Goal: Transaction & Acquisition: Purchase product/service

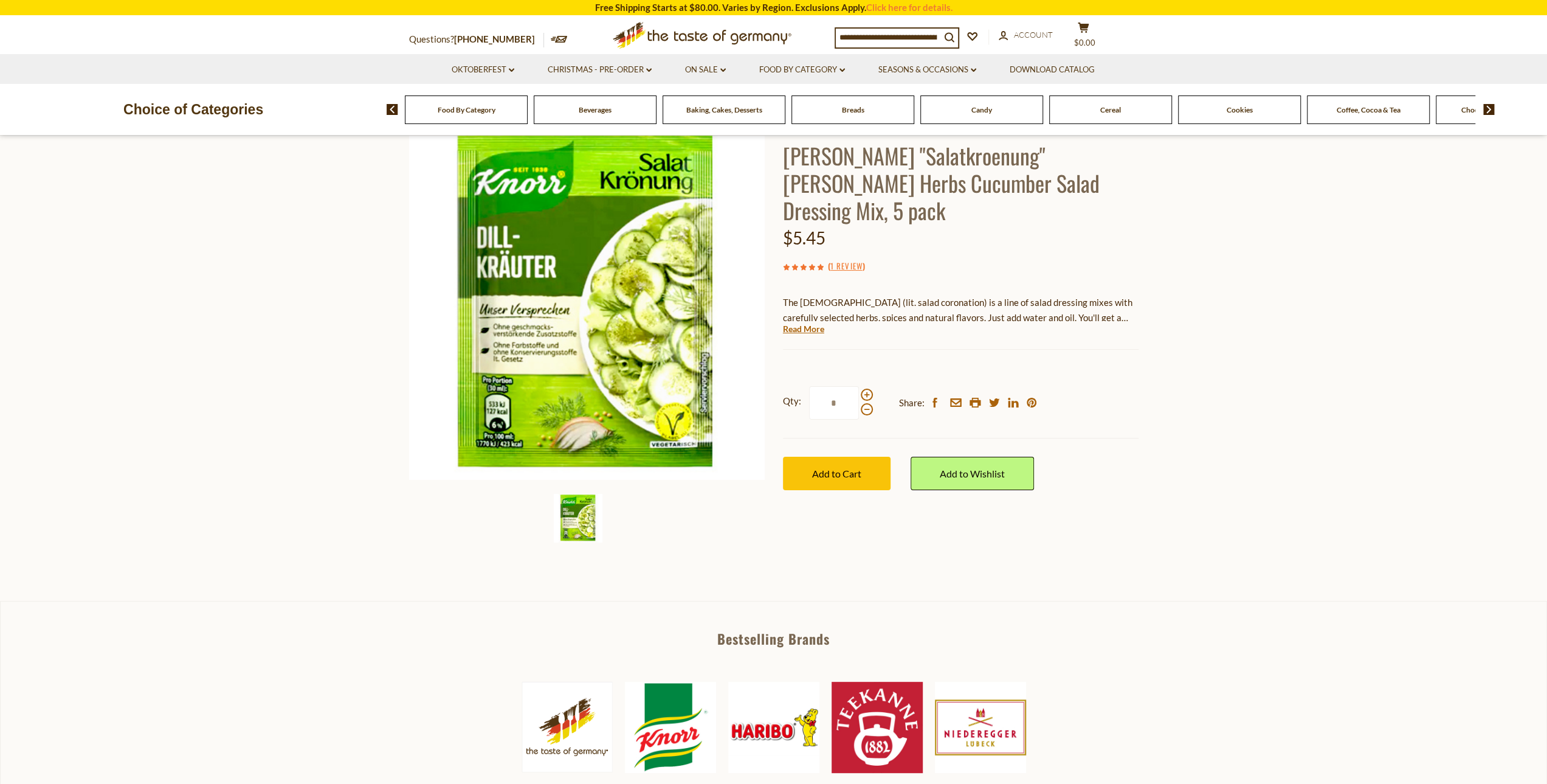
scroll to position [61, 0]
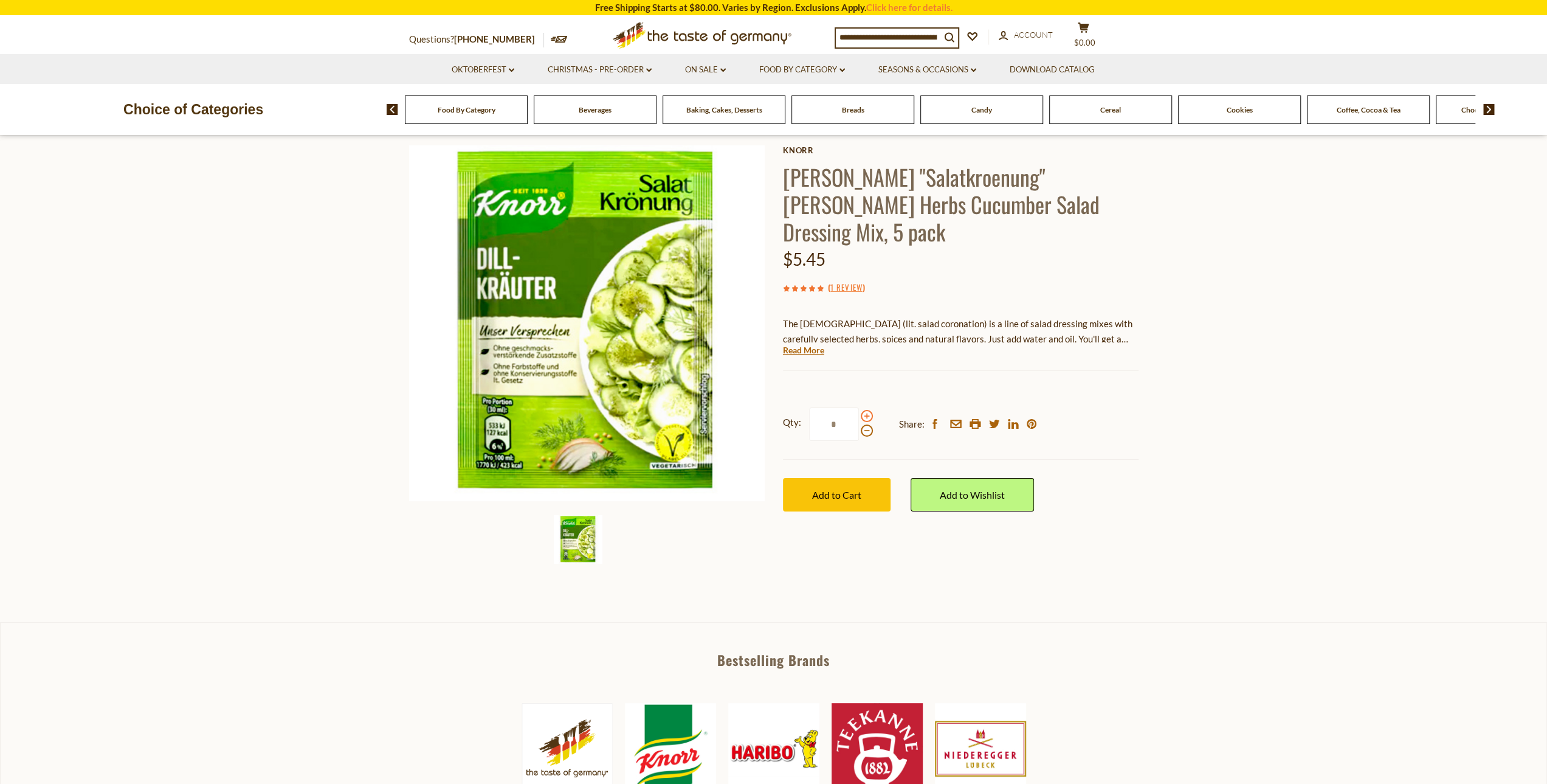
click at [864, 410] on span at bounding box center [867, 416] width 12 height 12
click at [859, 407] on input "*" at bounding box center [834, 424] width 50 height 34
click at [864, 424] on span at bounding box center [867, 430] width 12 height 12
click at [859, 407] on input "*" at bounding box center [834, 424] width 50 height 34
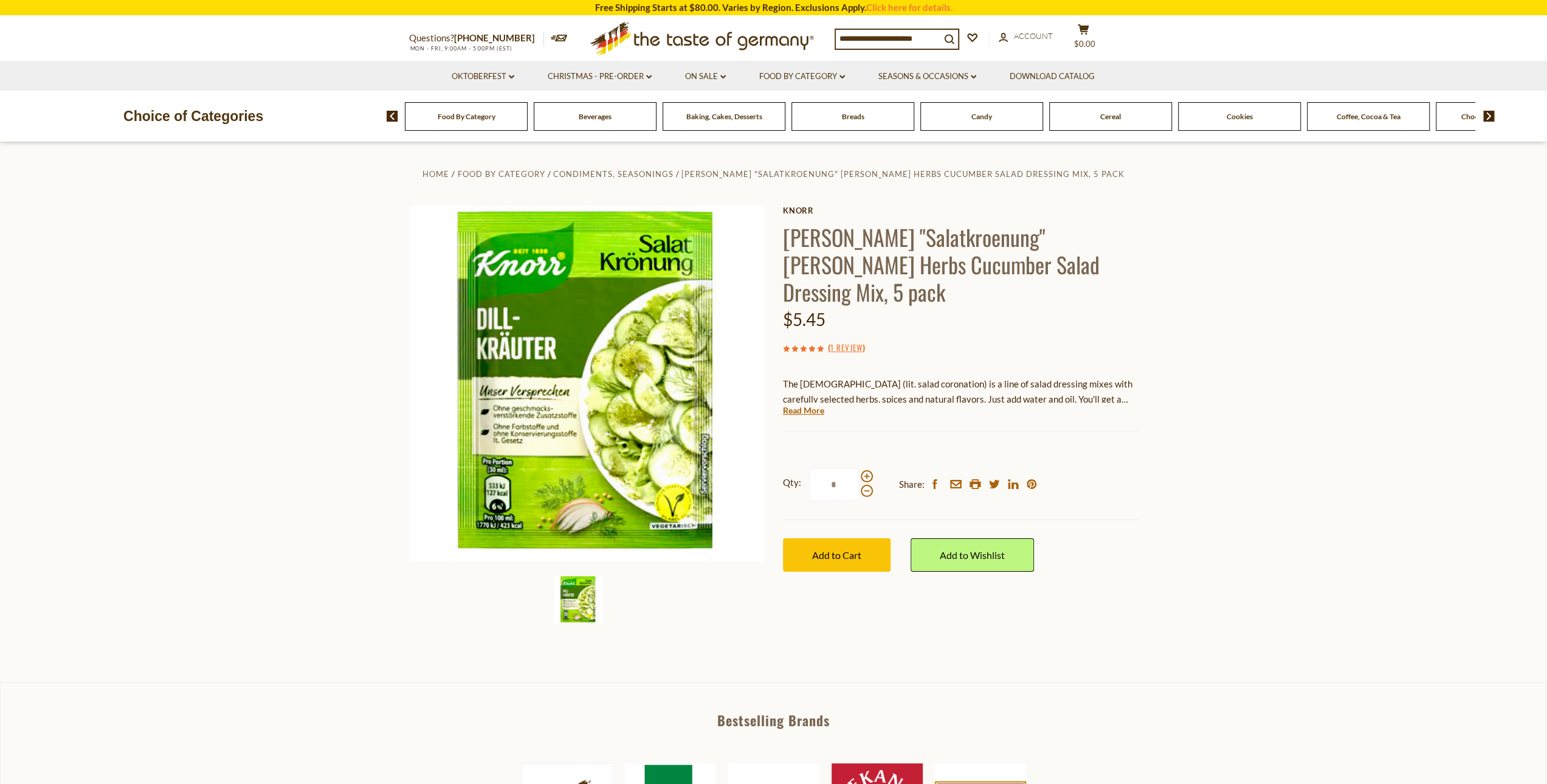
scroll to position [0, 0]
click at [867, 471] on span at bounding box center [867, 477] width 12 height 12
click at [859, 468] on input "*" at bounding box center [834, 484] width 50 height 34
click at [867, 471] on span at bounding box center [867, 477] width 12 height 12
click at [859, 468] on input "*" at bounding box center [834, 484] width 50 height 34
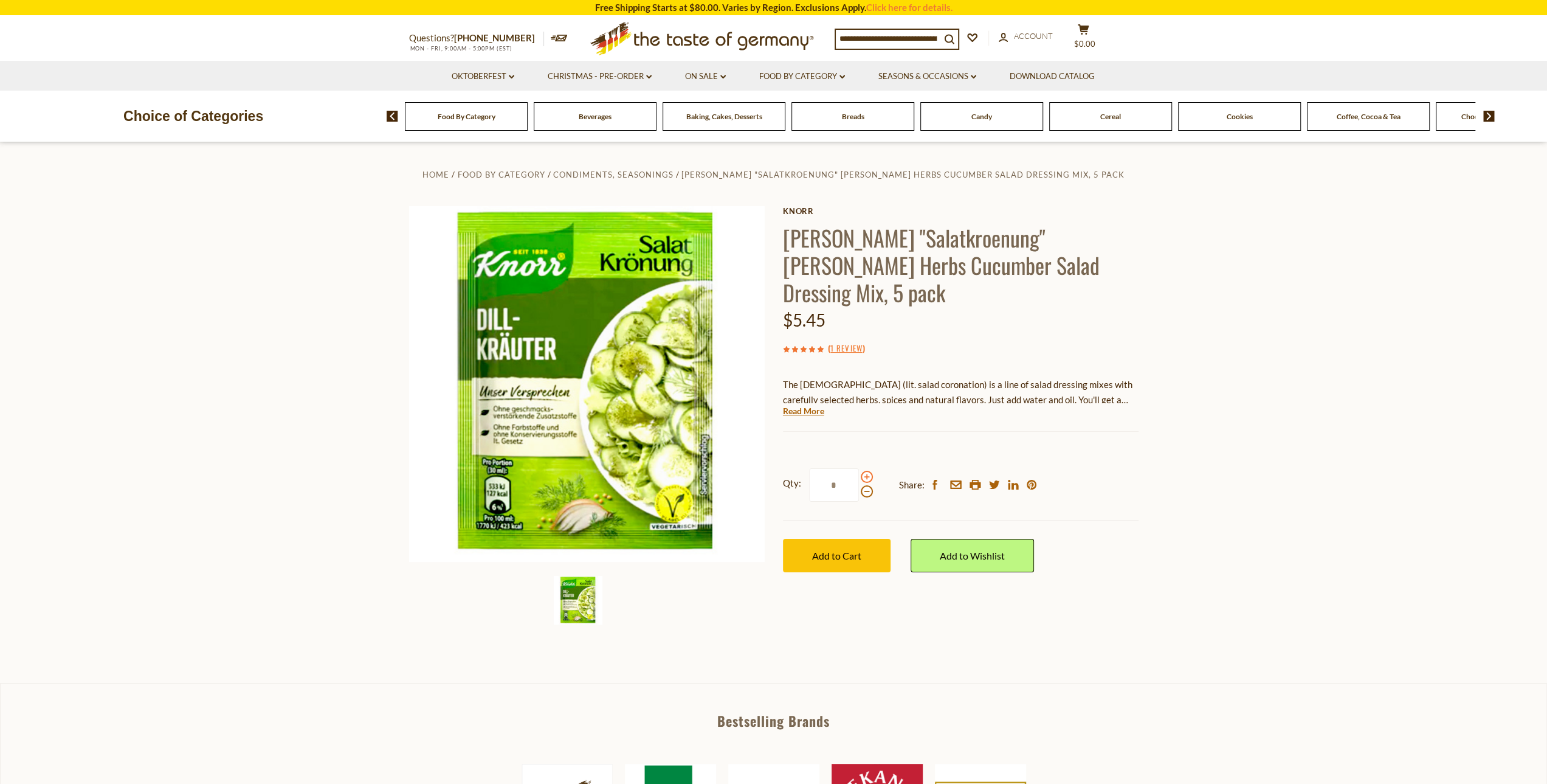
click at [867, 471] on span at bounding box center [867, 477] width 12 height 12
click at [859, 468] on input "*" at bounding box center [834, 484] width 50 height 34
click at [866, 485] on span at bounding box center [867, 491] width 12 height 12
click at [859, 468] on input "*" at bounding box center [834, 484] width 50 height 34
click at [866, 485] on span at bounding box center [867, 491] width 12 height 12
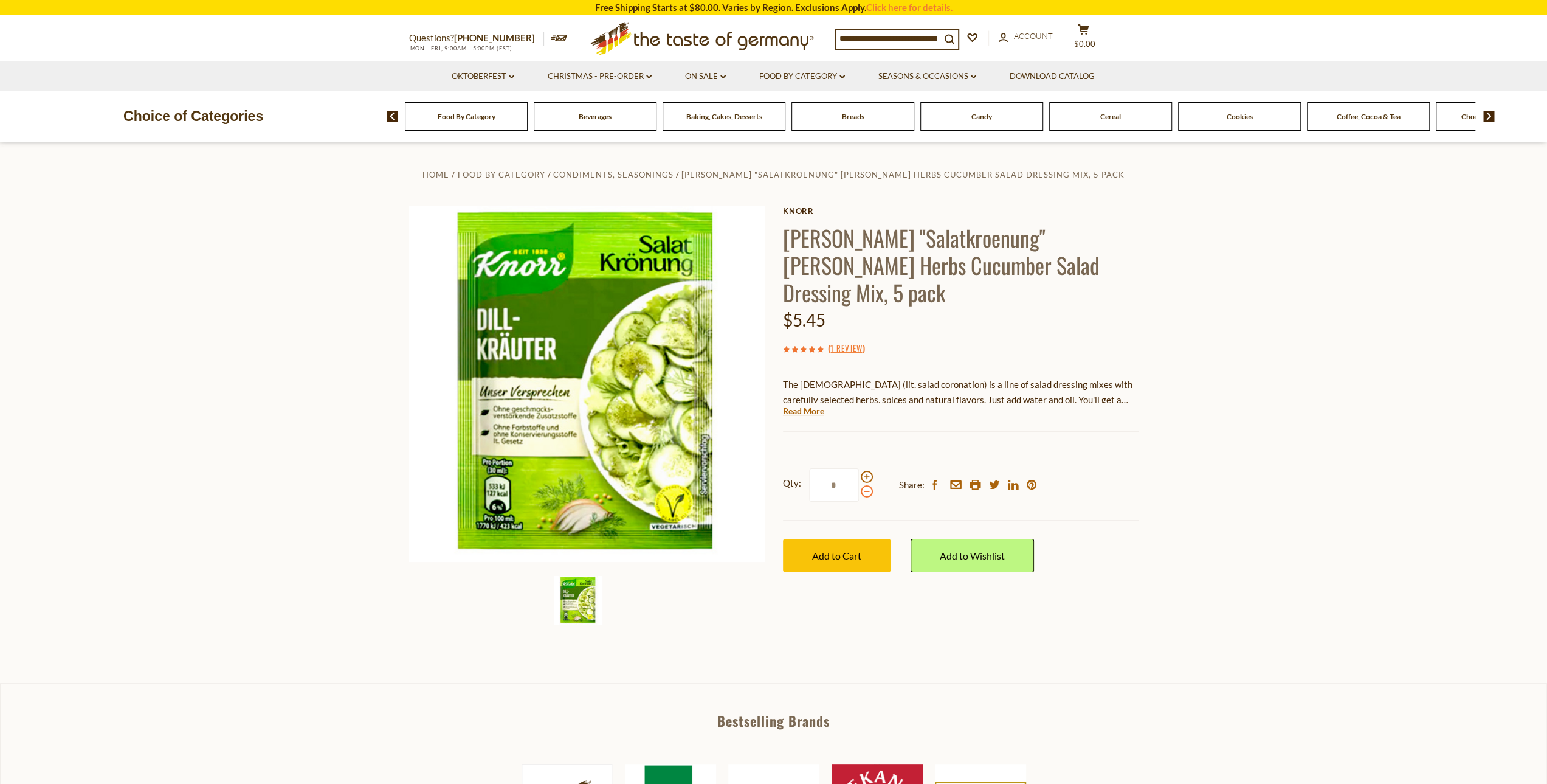
click at [859, 468] on input "*" at bounding box center [834, 484] width 50 height 34
click at [866, 485] on span at bounding box center [867, 491] width 12 height 12
click at [859, 468] on input "*" at bounding box center [834, 484] width 50 height 34
type input "*"
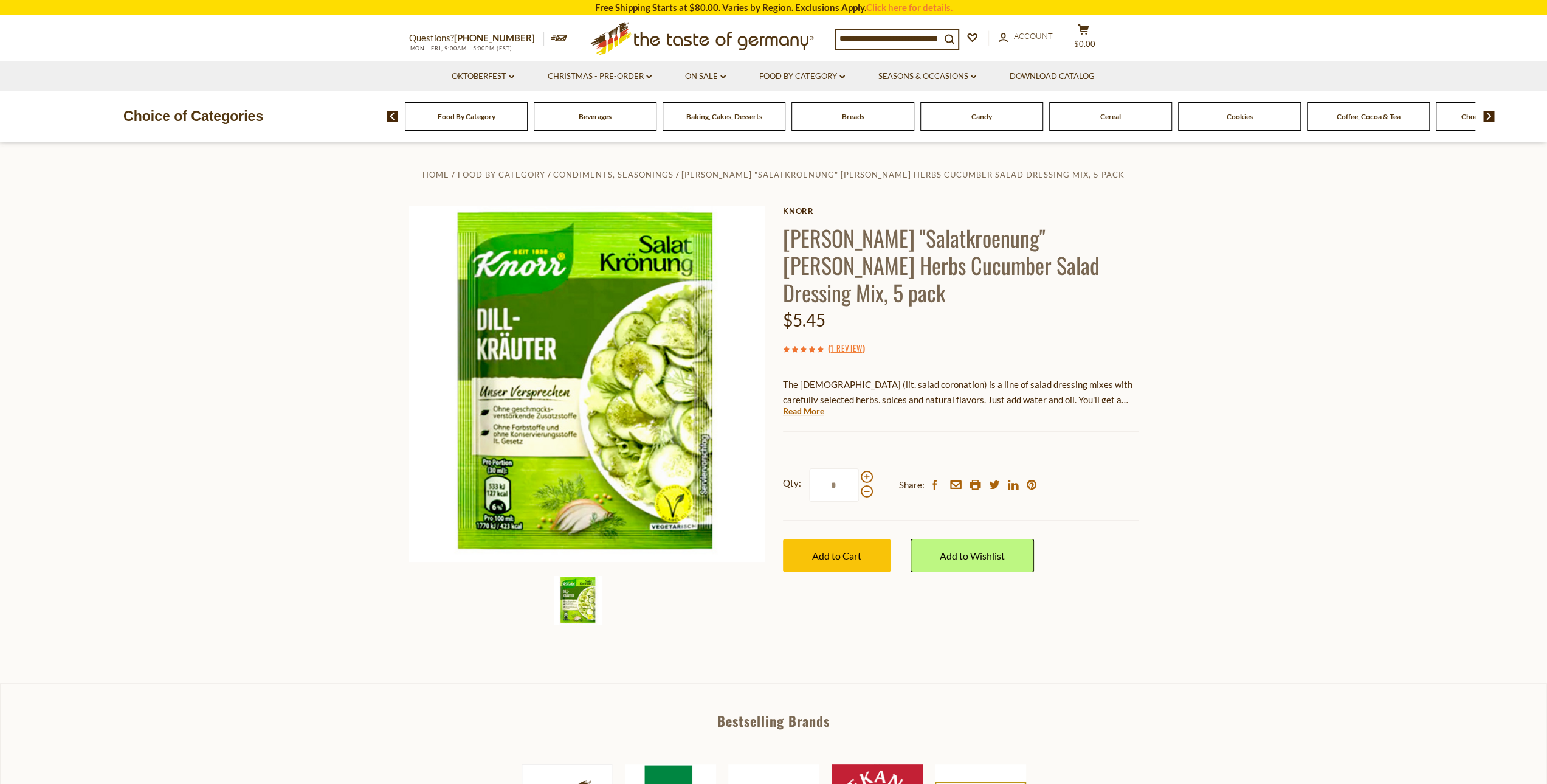
click at [818, 592] on div "Home Food By Category Condiments, Seasonings Knorr "Salatkroenung" Dill Herbs C…" at bounding box center [774, 400] width 748 height 468
click at [453, 121] on div "Food By Category" at bounding box center [466, 116] width 123 height 29
click at [468, 116] on span "Food By Category" at bounding box center [466, 116] width 58 height 9
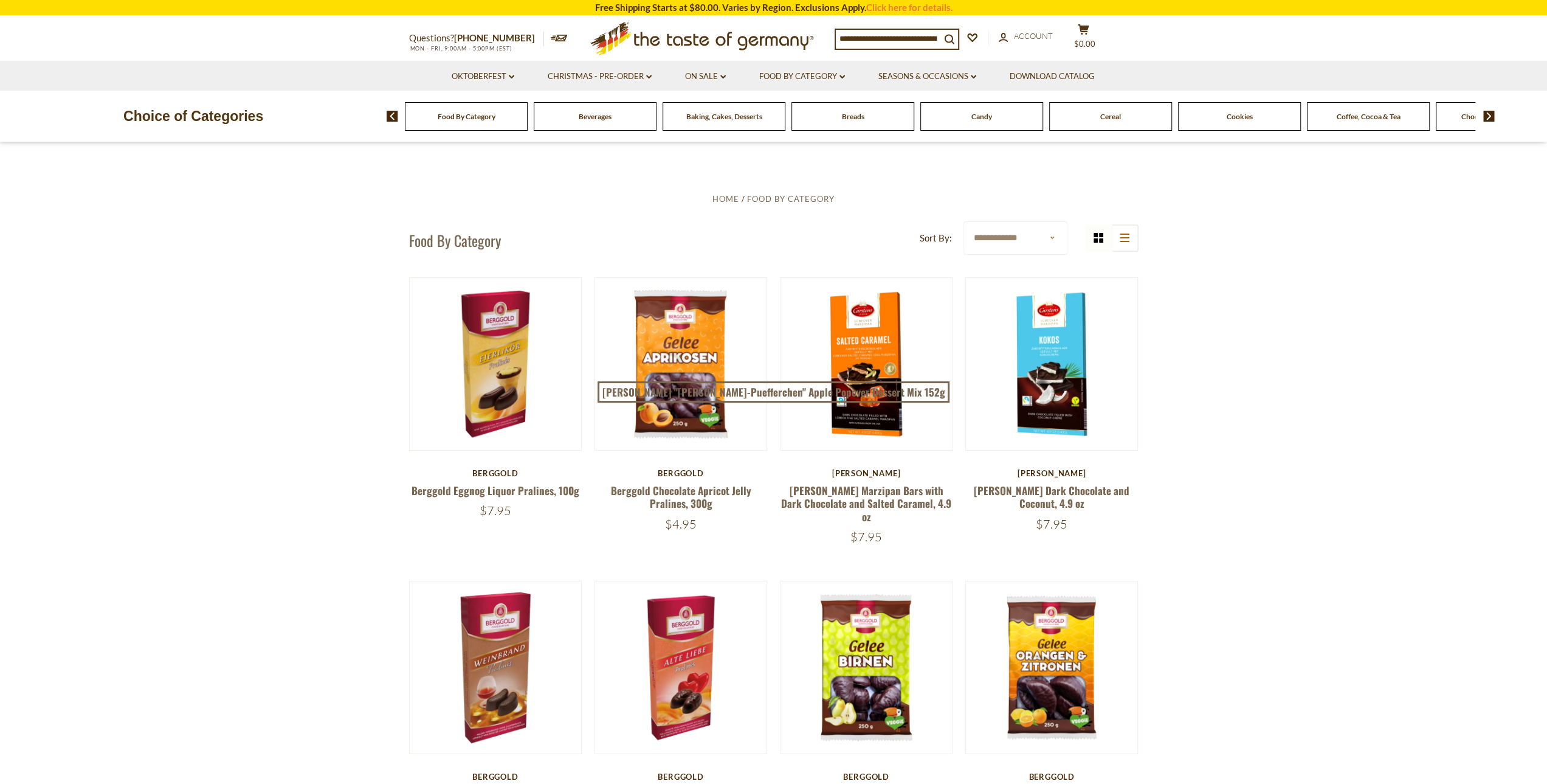
click at [1052, 238] on select "**********" at bounding box center [1015, 238] width 104 height 34
select select "********"
click at [963, 222] on select "**********" at bounding box center [1015, 238] width 104 height 34
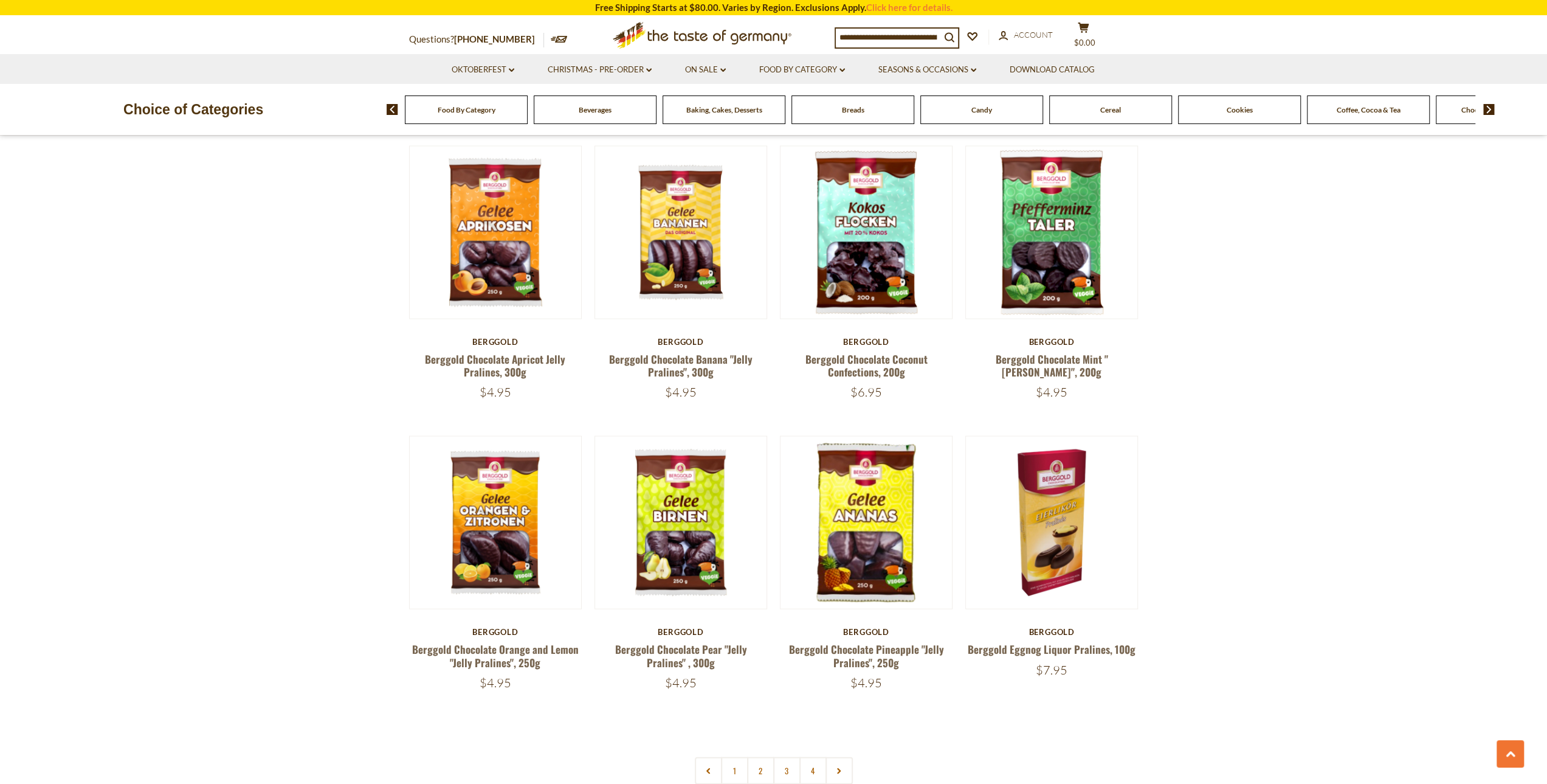
scroll to position [2311, 0]
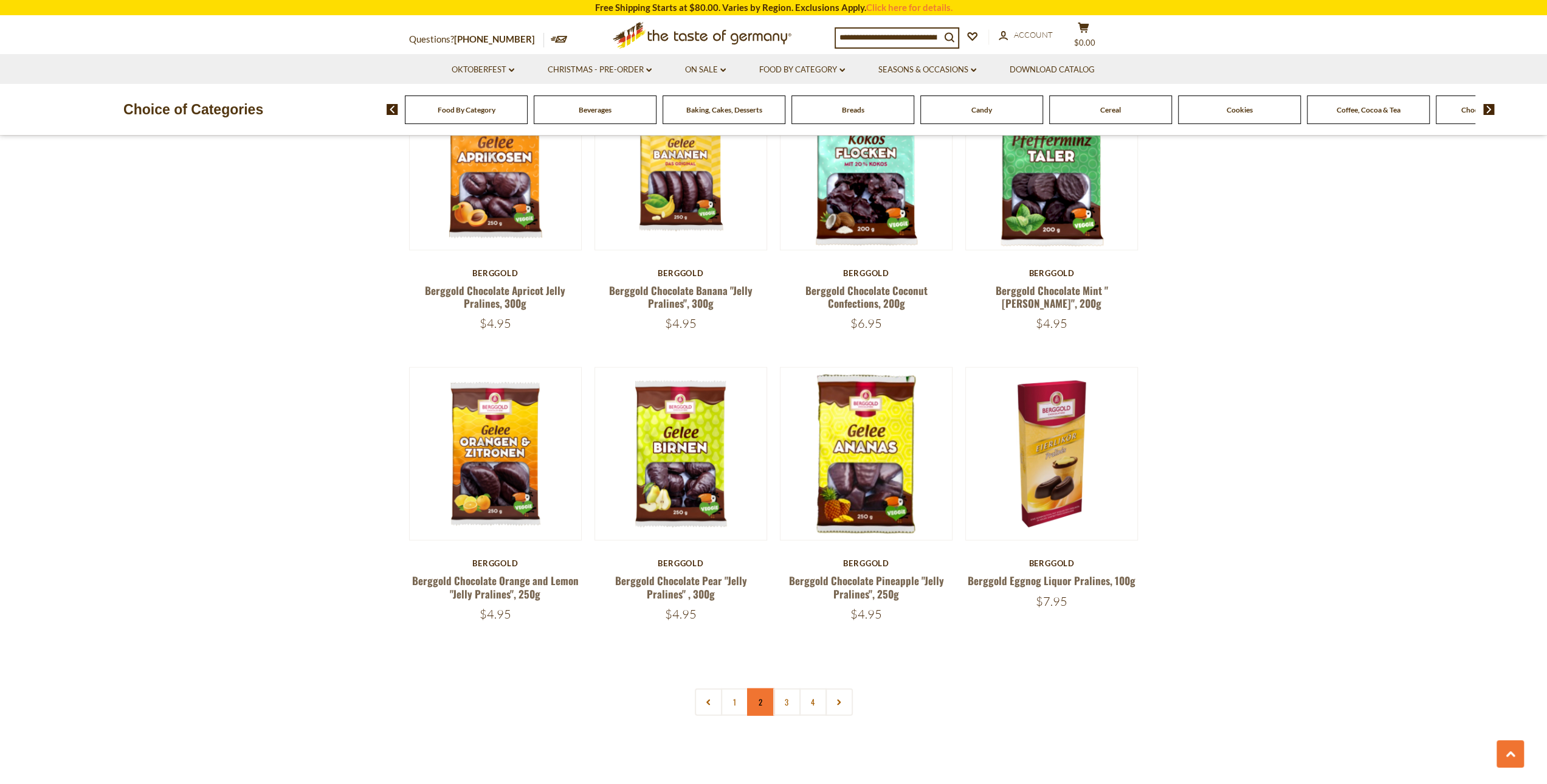
click at [756, 688] on link "2" at bounding box center [761, 701] width 27 height 27
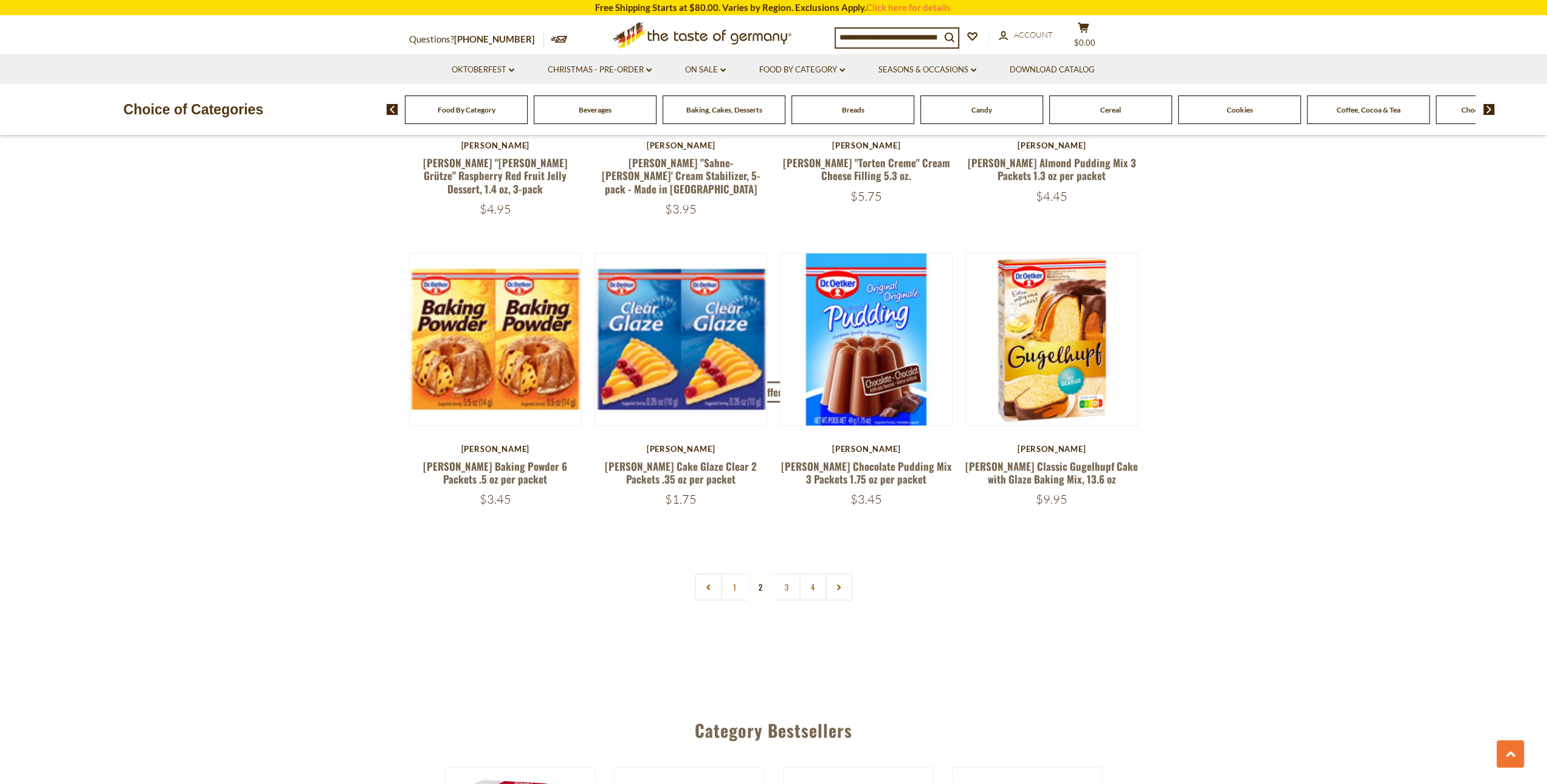
scroll to position [2410, 0]
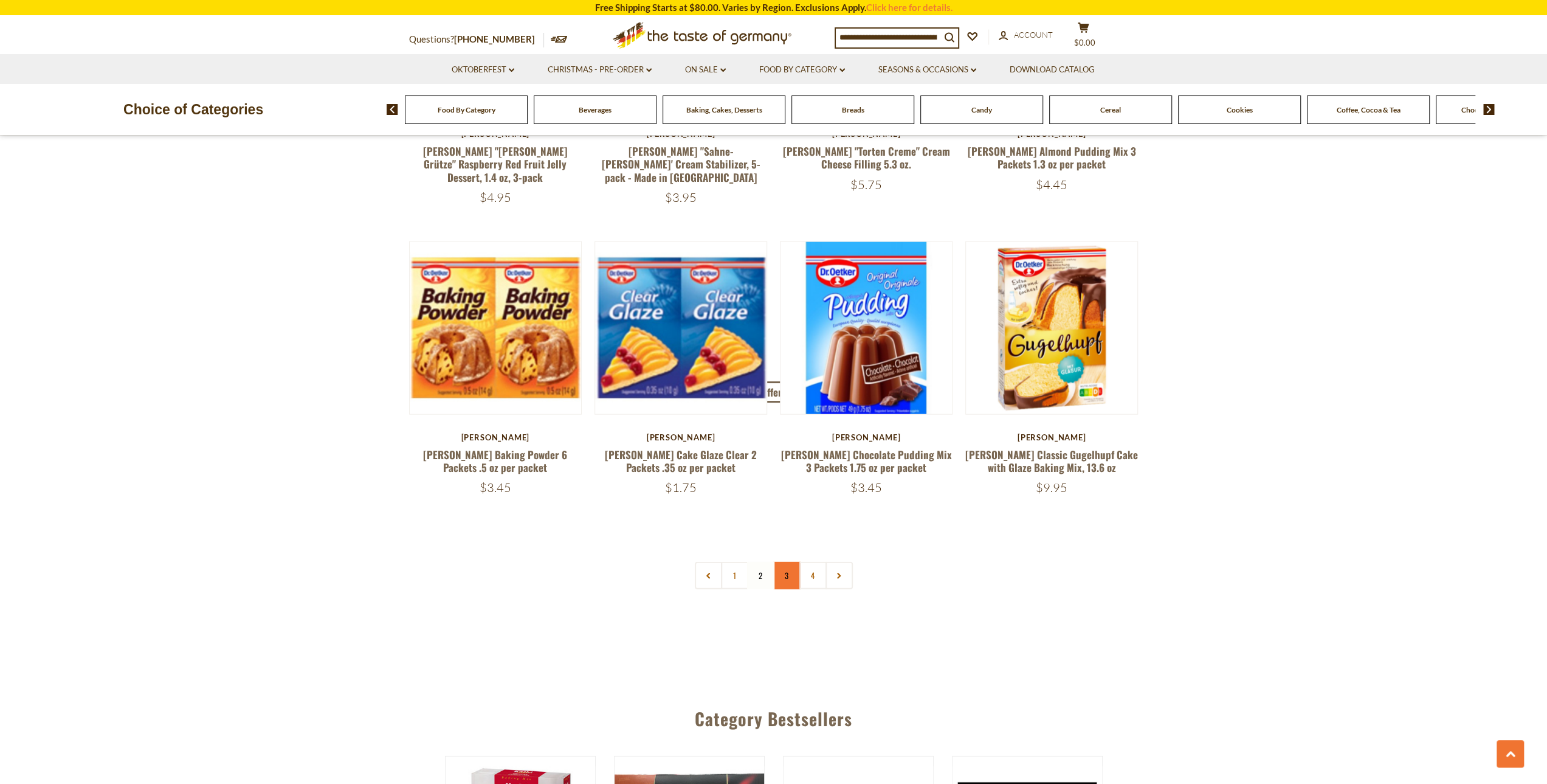
click at [786, 562] on link "3" at bounding box center [787, 575] width 27 height 27
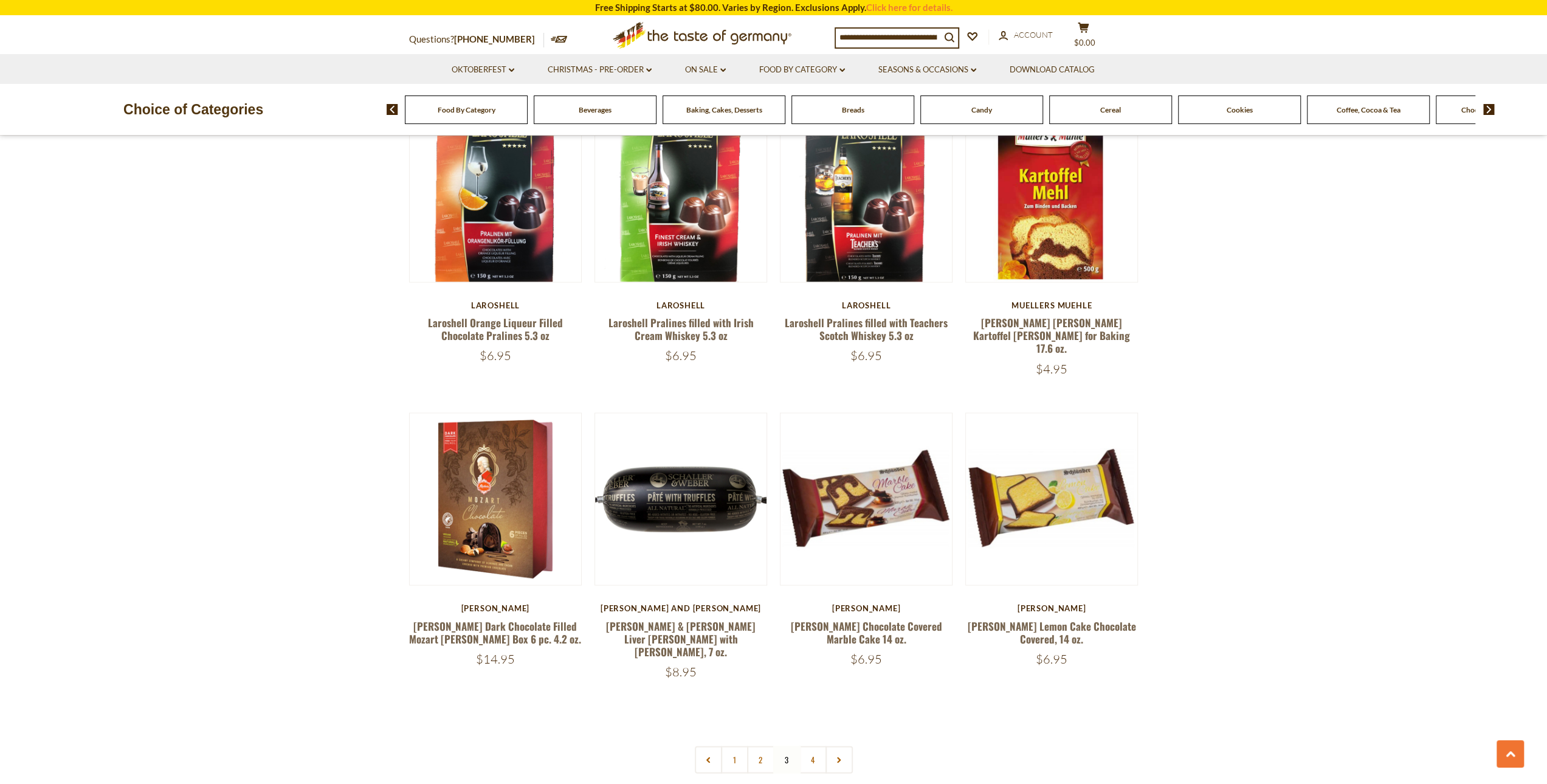
scroll to position [2227, 0]
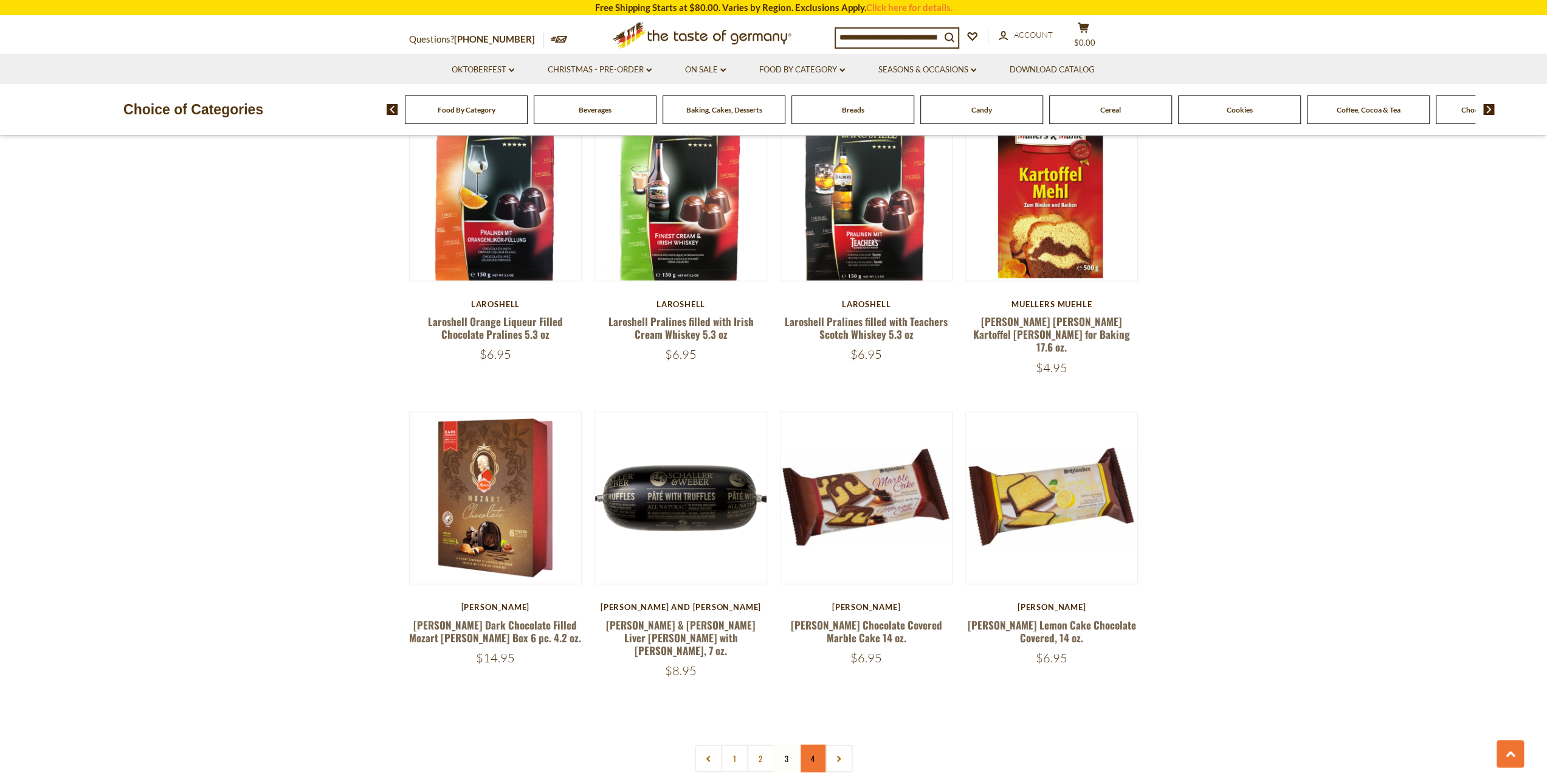
click at [810, 744] on link "4" at bounding box center [813, 758] width 27 height 27
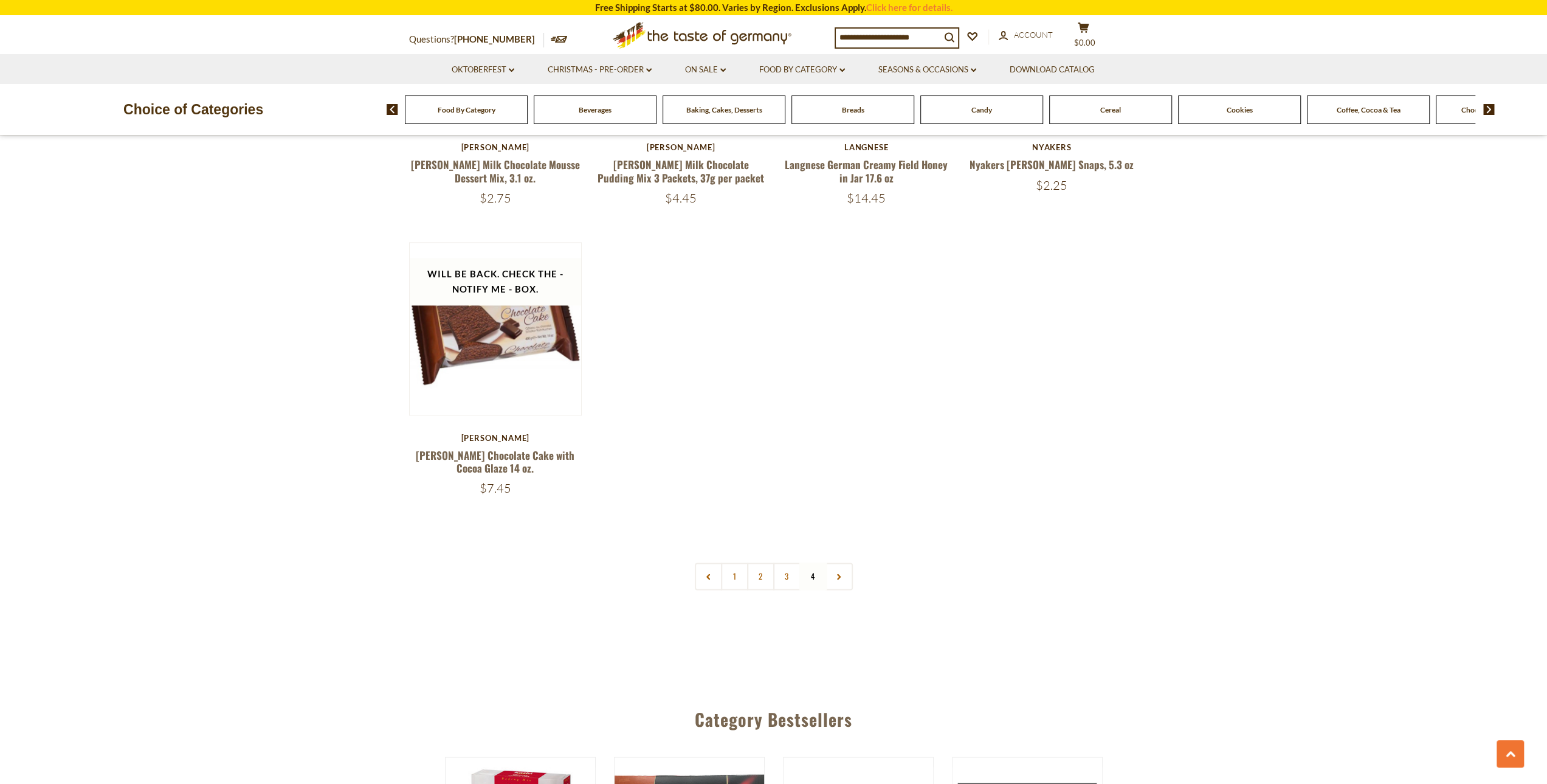
scroll to position [1581, 0]
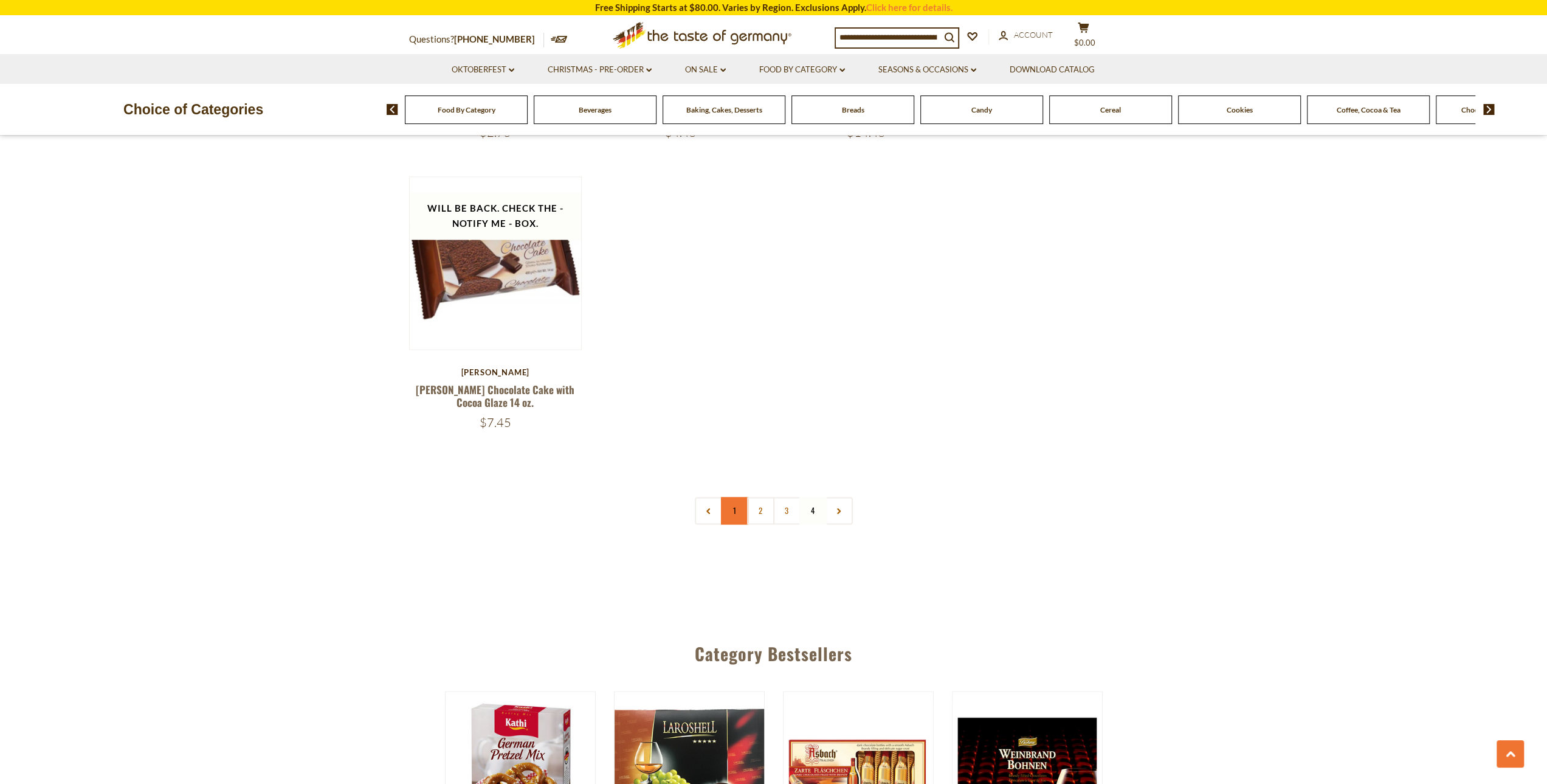
click at [738, 496] on link "1" at bounding box center [734, 510] width 27 height 27
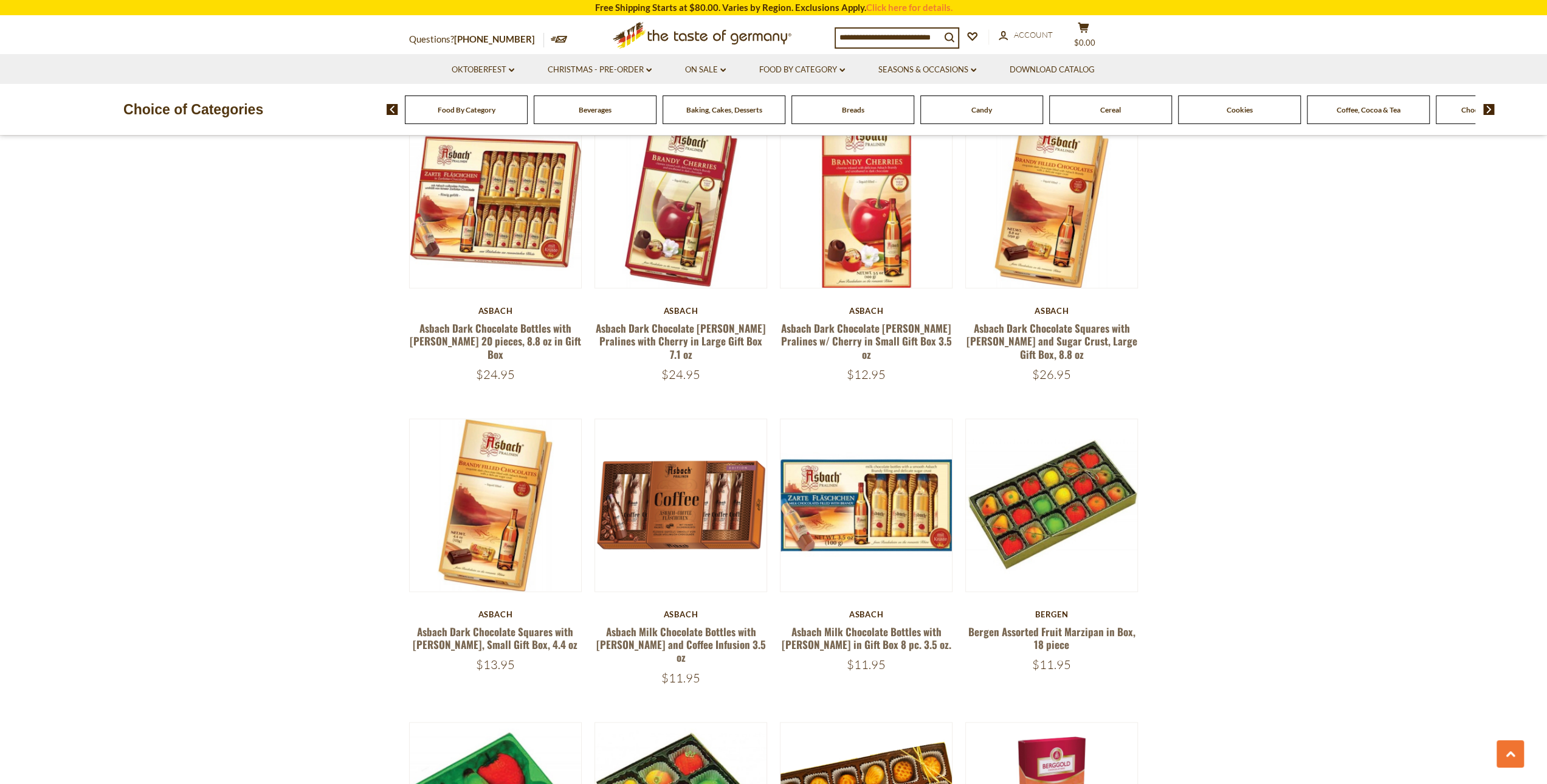
scroll to position [1377, 0]
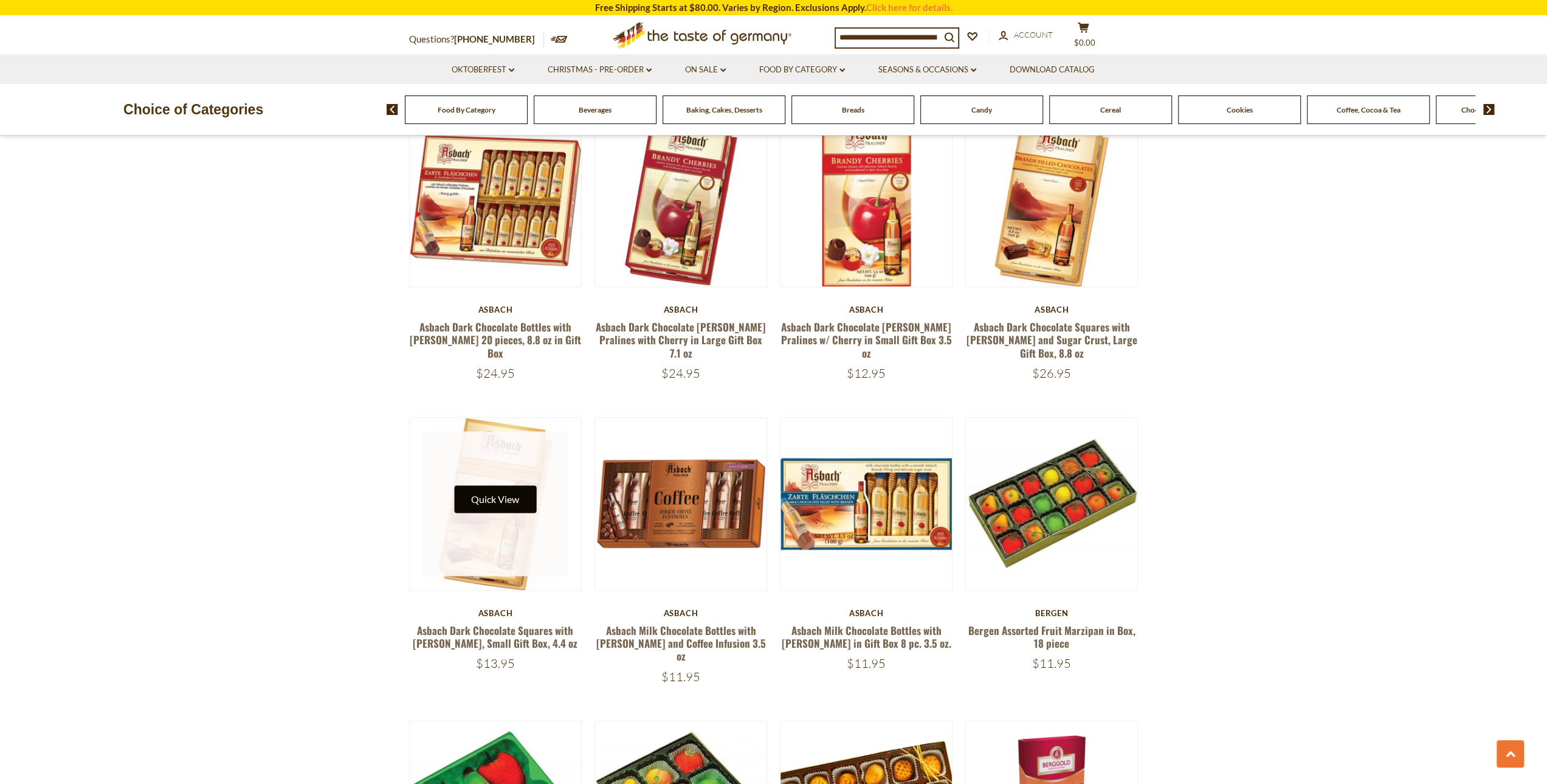
click at [493, 504] on button "Quick View" at bounding box center [495, 499] width 82 height 27
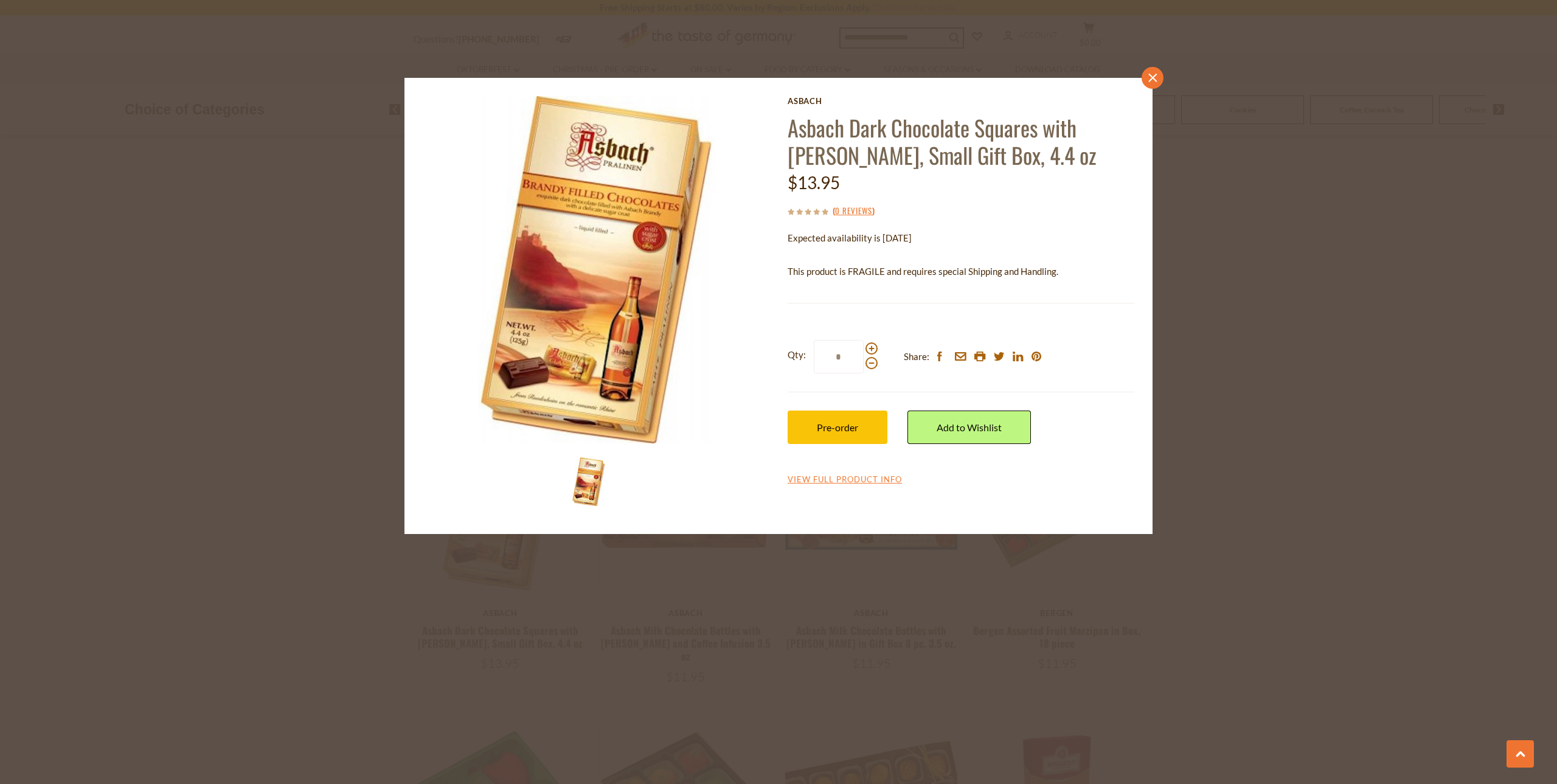
click at [1147, 77] on link "close" at bounding box center [1152, 77] width 22 height 22
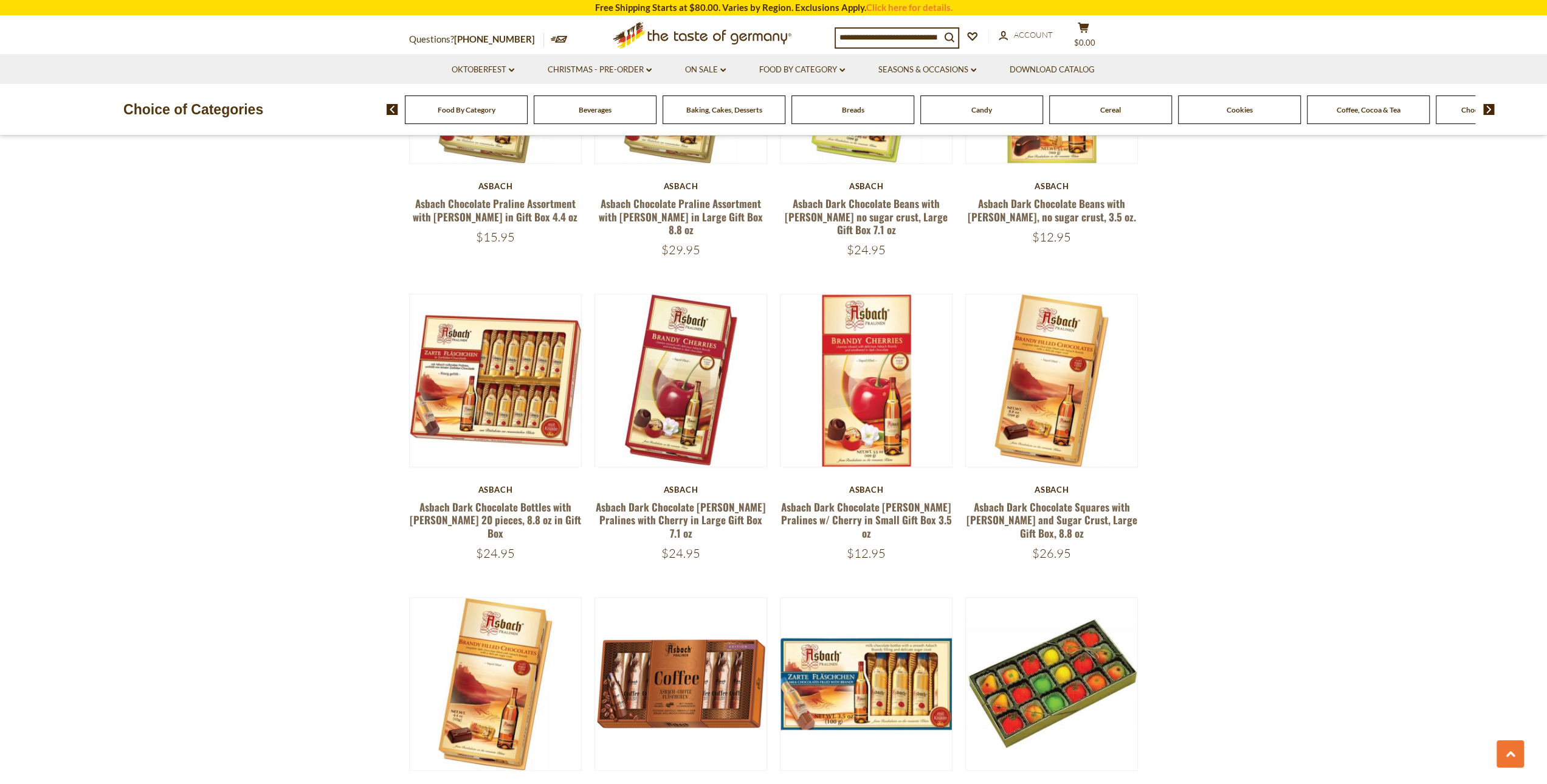
scroll to position [1194, 0]
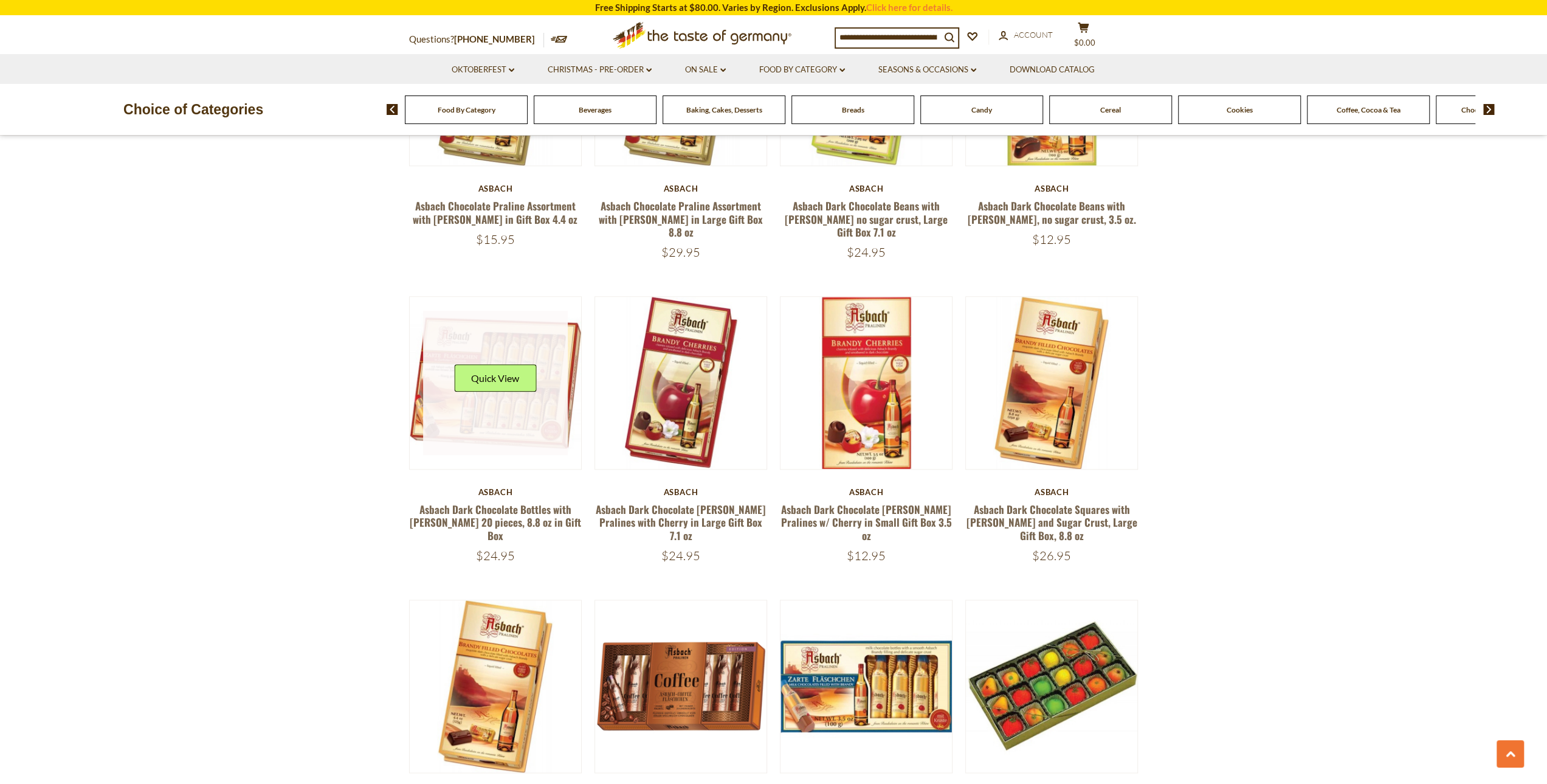
click at [490, 401] on div "Quick View" at bounding box center [495, 382] width 82 height 37
click at [493, 433] on link at bounding box center [495, 383] width 145 height 145
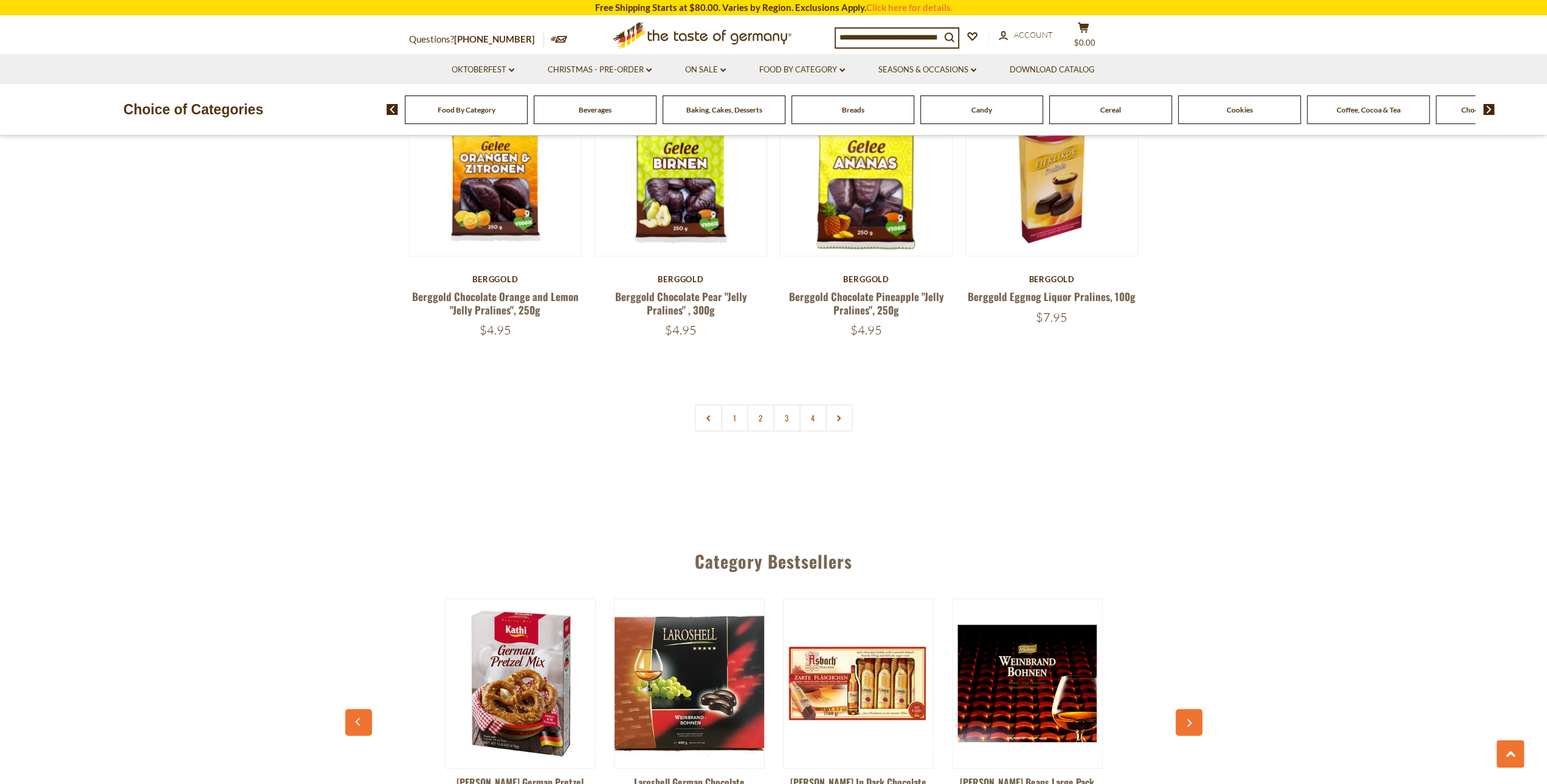
scroll to position [2557, 0]
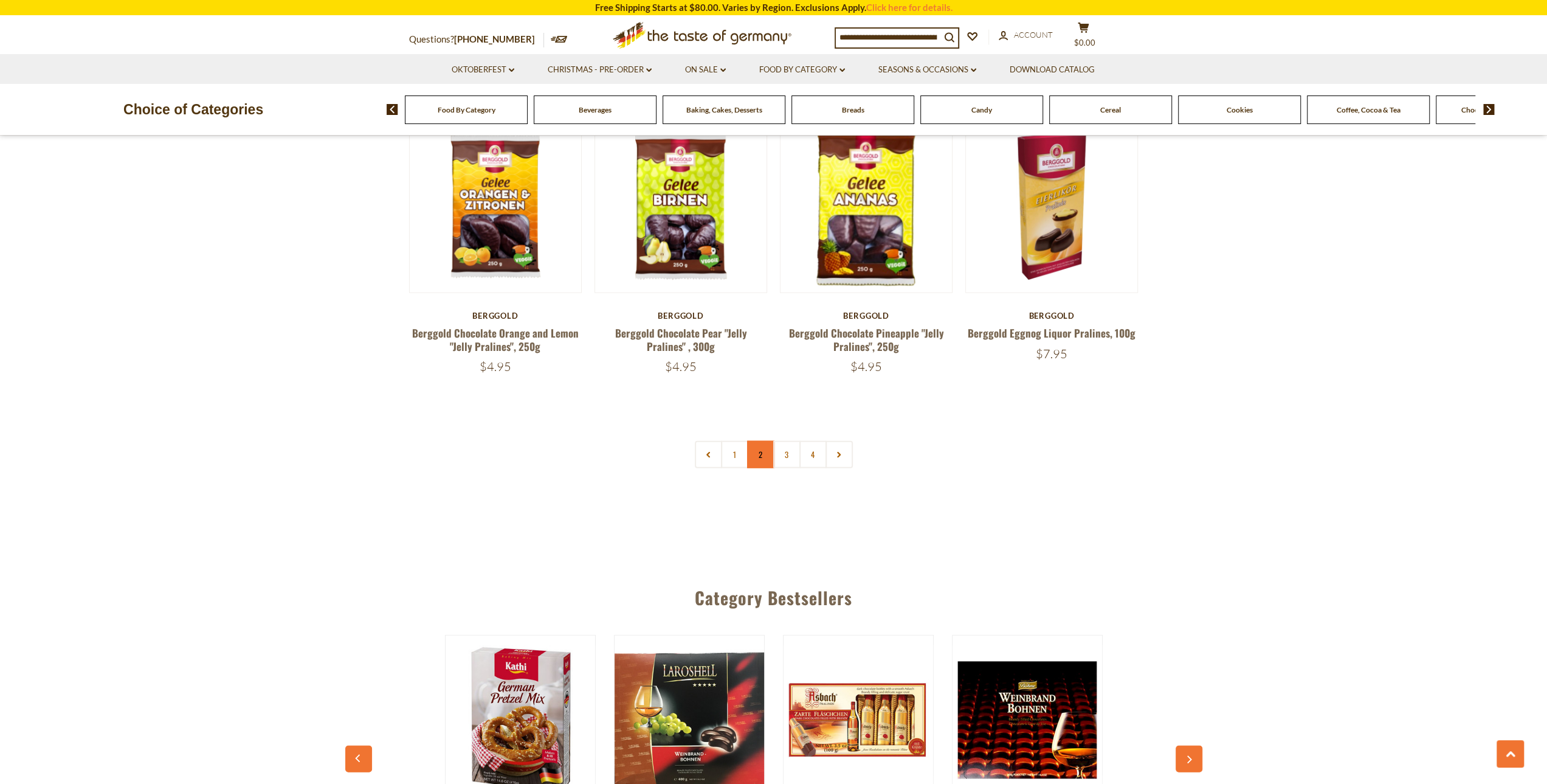
click at [764, 442] on link "2" at bounding box center [761, 454] width 27 height 27
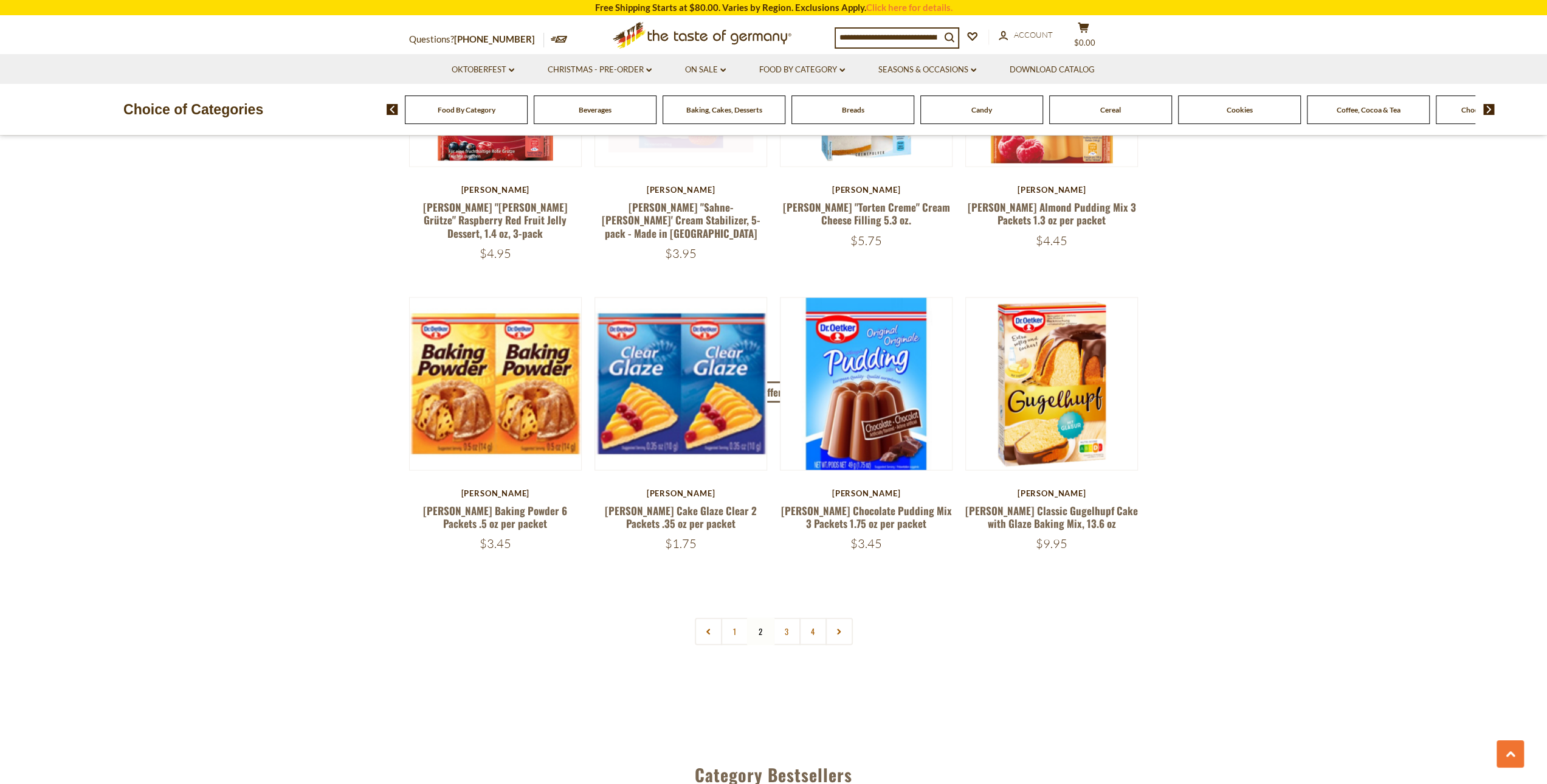
scroll to position [2410, 0]
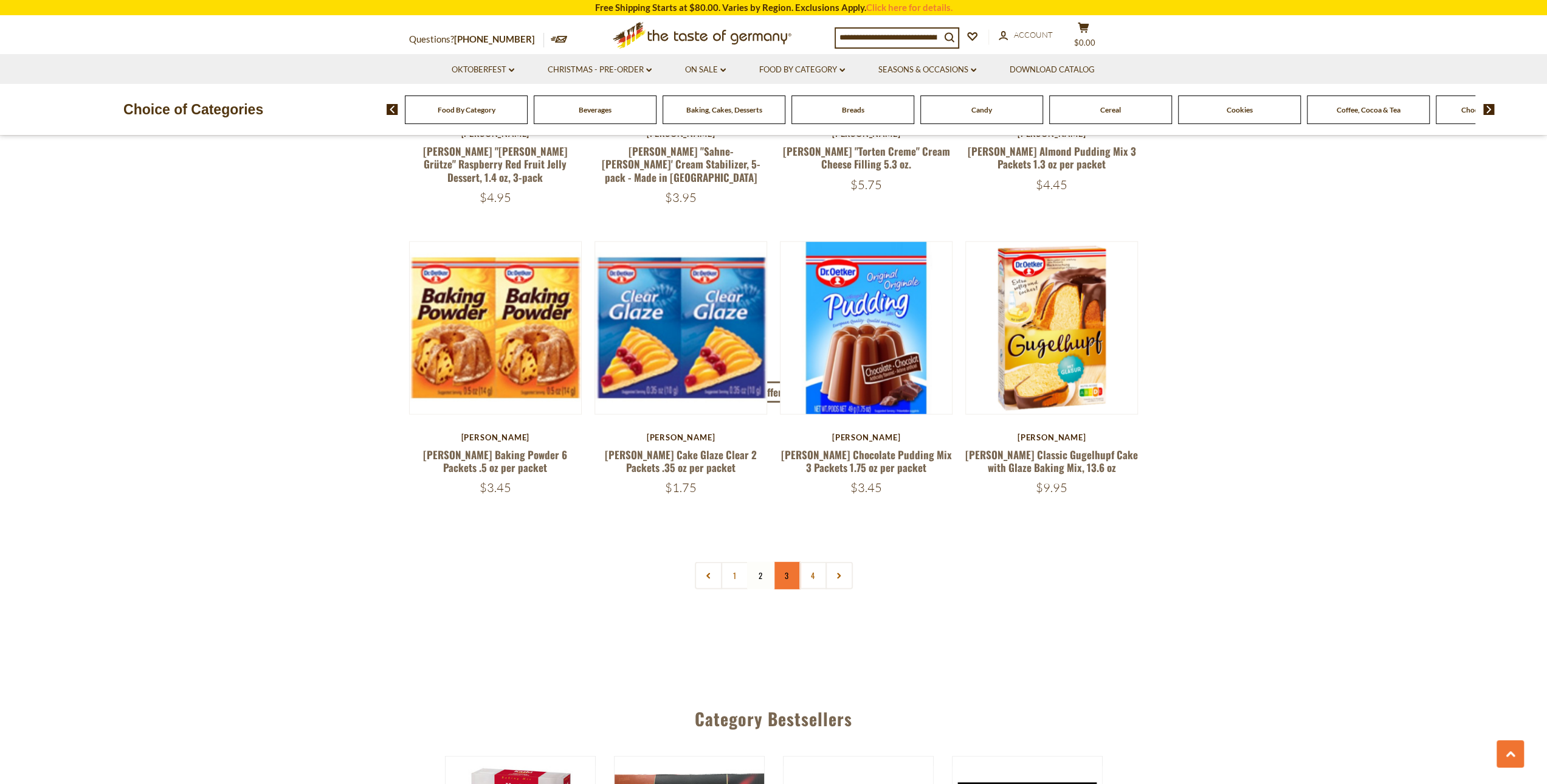
click at [791, 562] on link "3" at bounding box center [787, 575] width 27 height 27
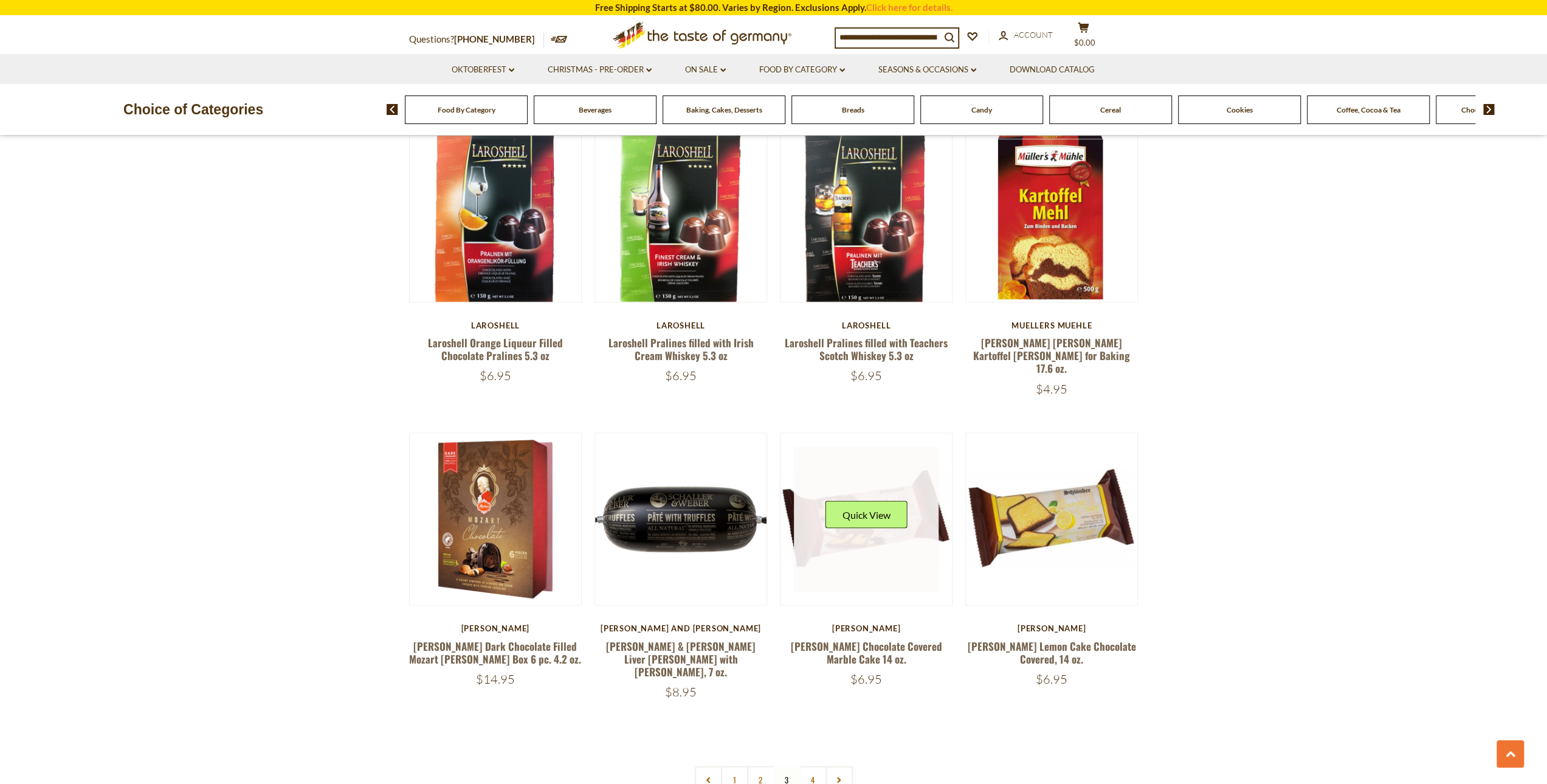
scroll to position [2227, 0]
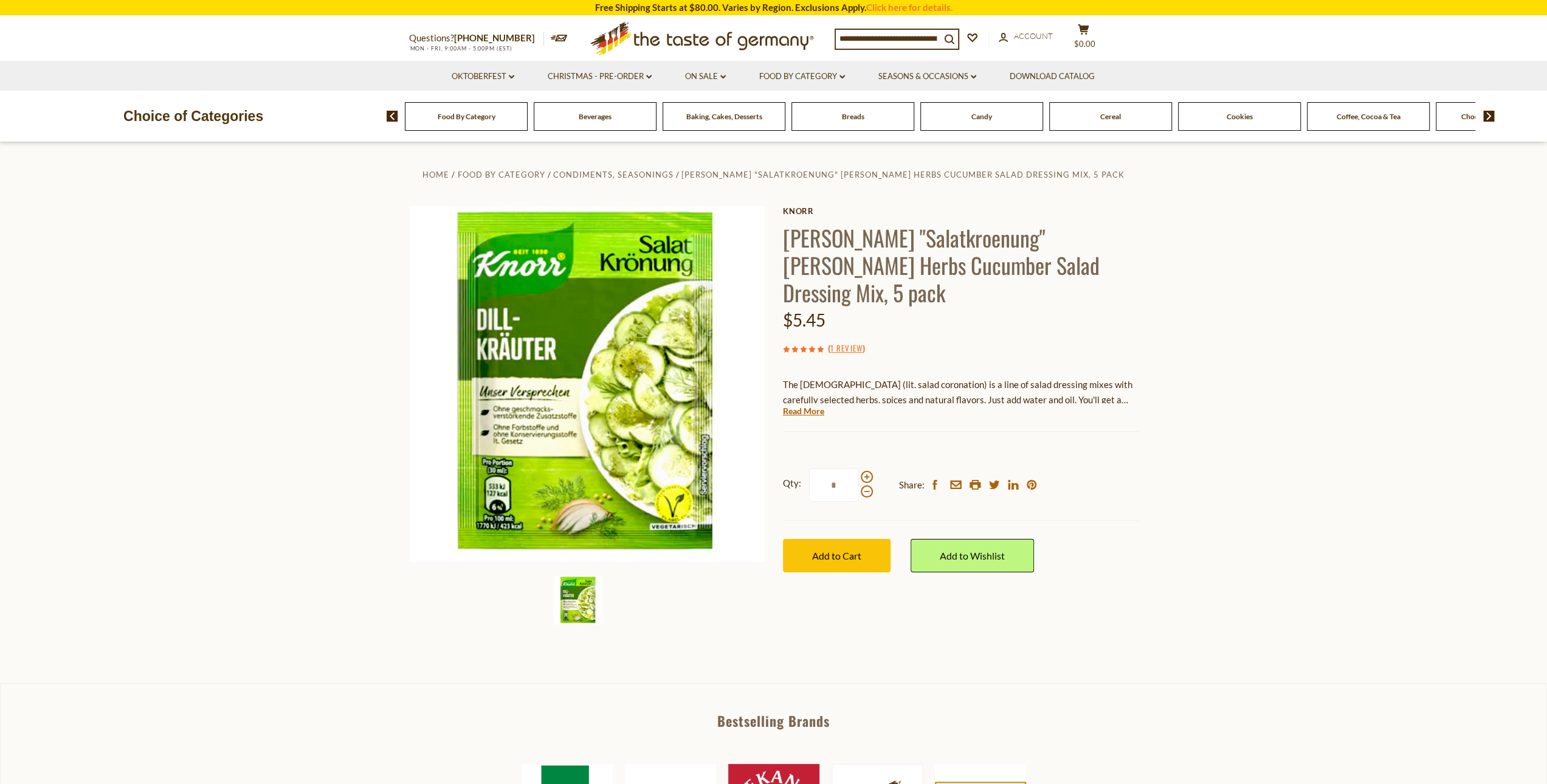
click at [844, 468] on input "*" at bounding box center [834, 484] width 50 height 34
drag, startPoint x: 844, startPoint y: 448, endPoint x: 819, endPoint y: 458, distance: 26.9
click at [819, 468] on input "*" at bounding box center [834, 484] width 50 height 34
type input "*"
click at [821, 550] on span "Add to Cart" at bounding box center [837, 555] width 50 height 11
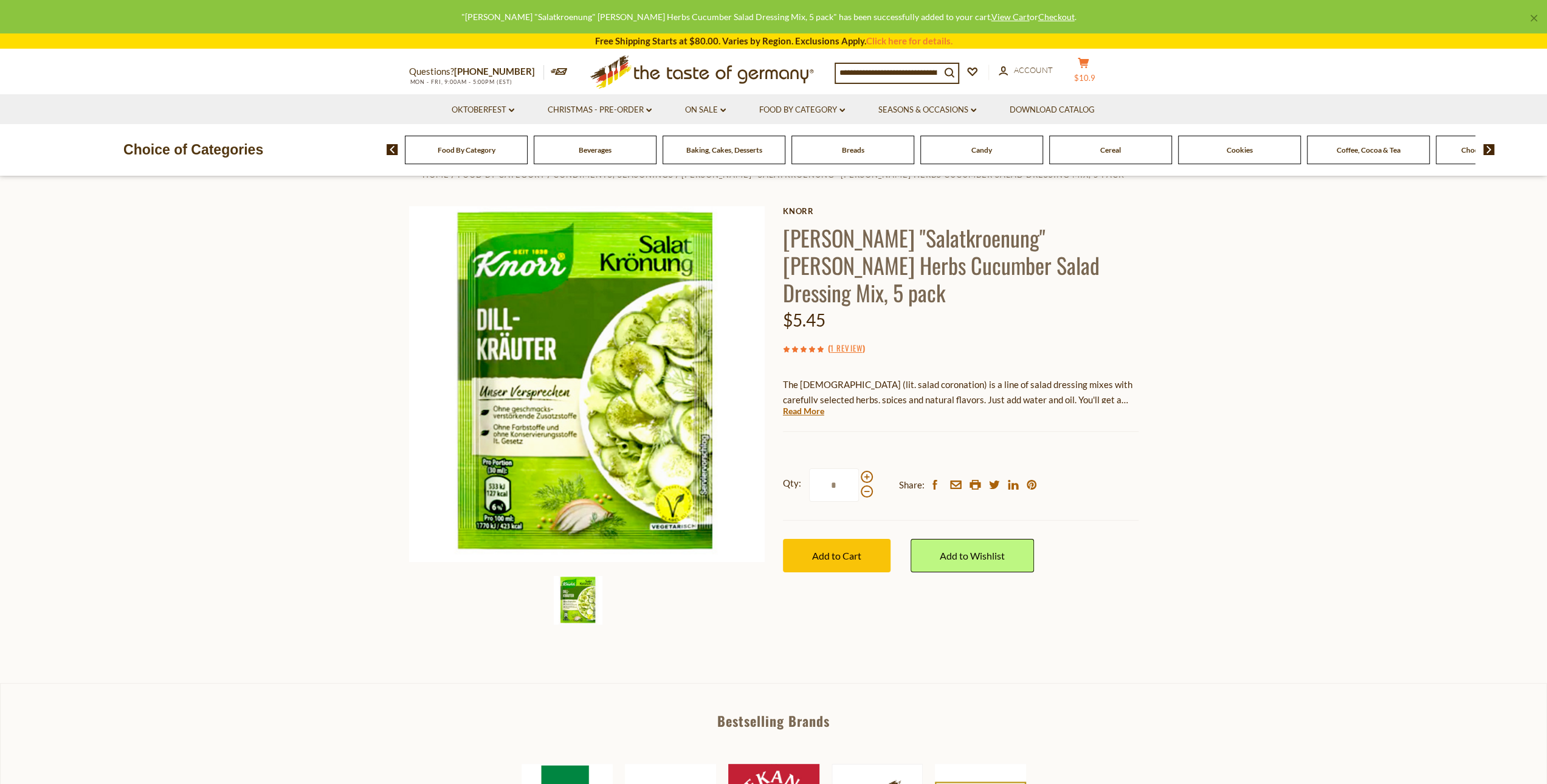
click at [1084, 68] on icon "cart" at bounding box center [1083, 63] width 11 height 11
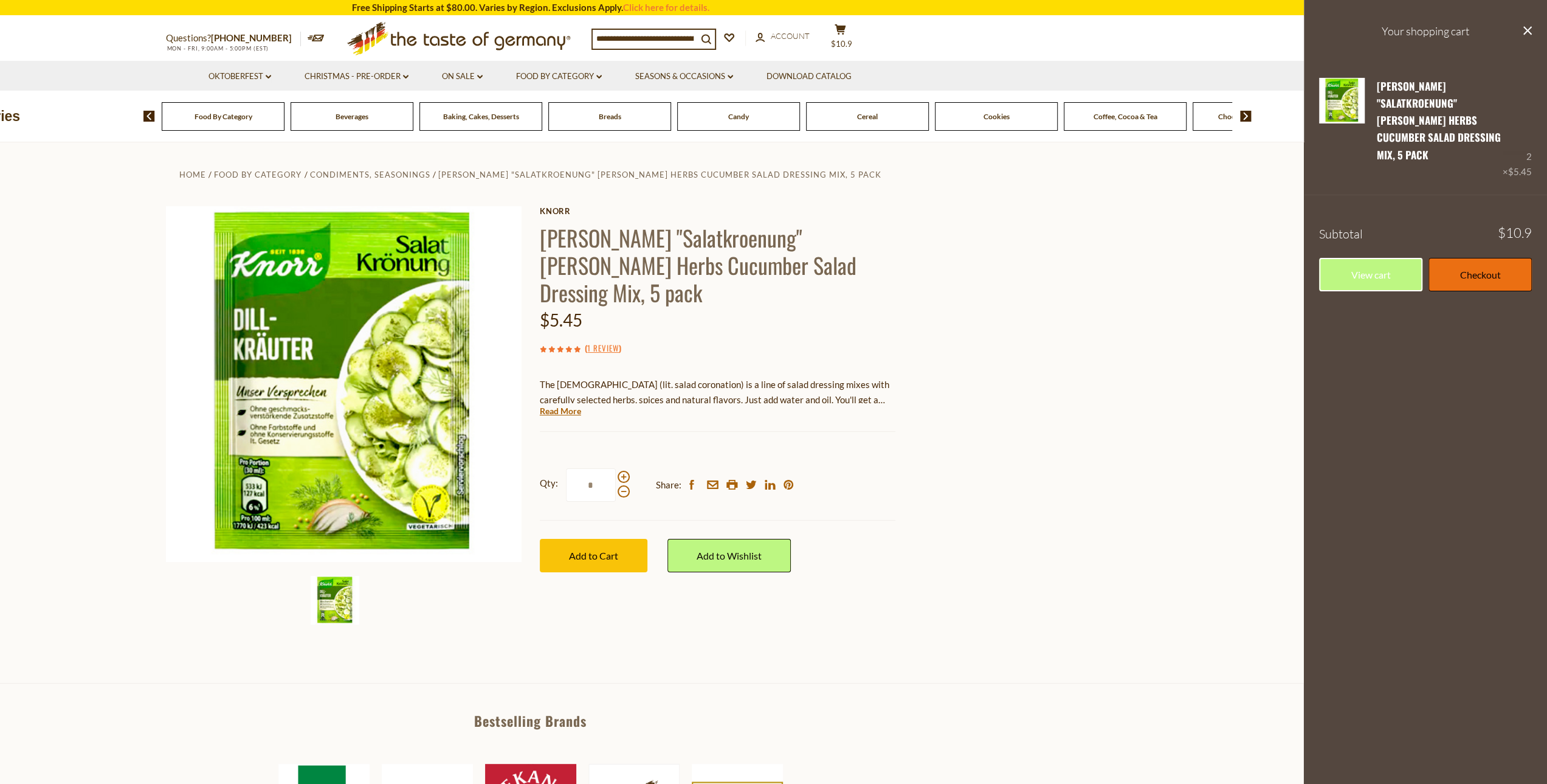
click at [1472, 258] on link "Checkout" at bounding box center [1481, 274] width 104 height 34
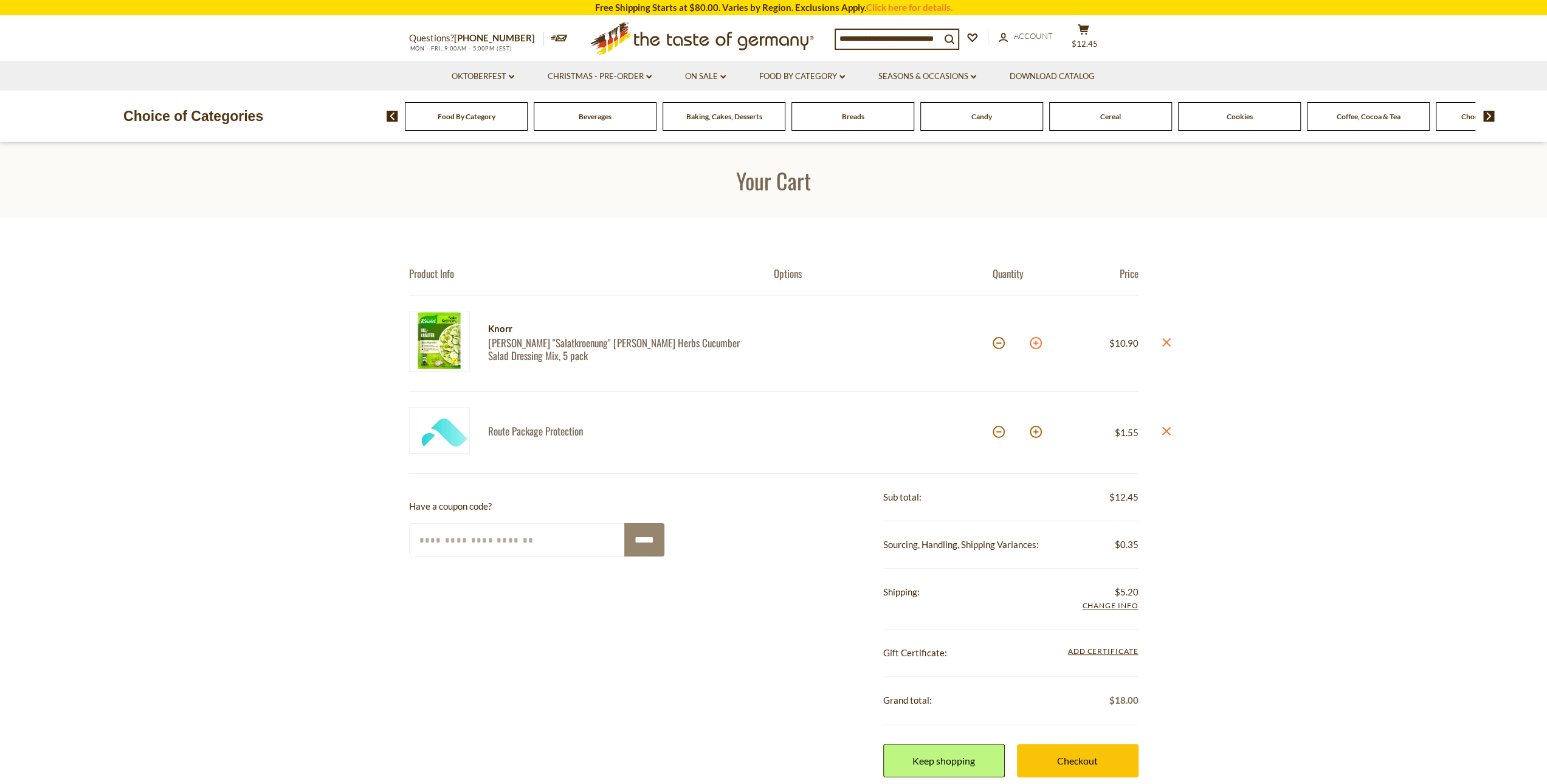
click at [1033, 341] on button at bounding box center [1036, 343] width 12 height 12
type input "*"
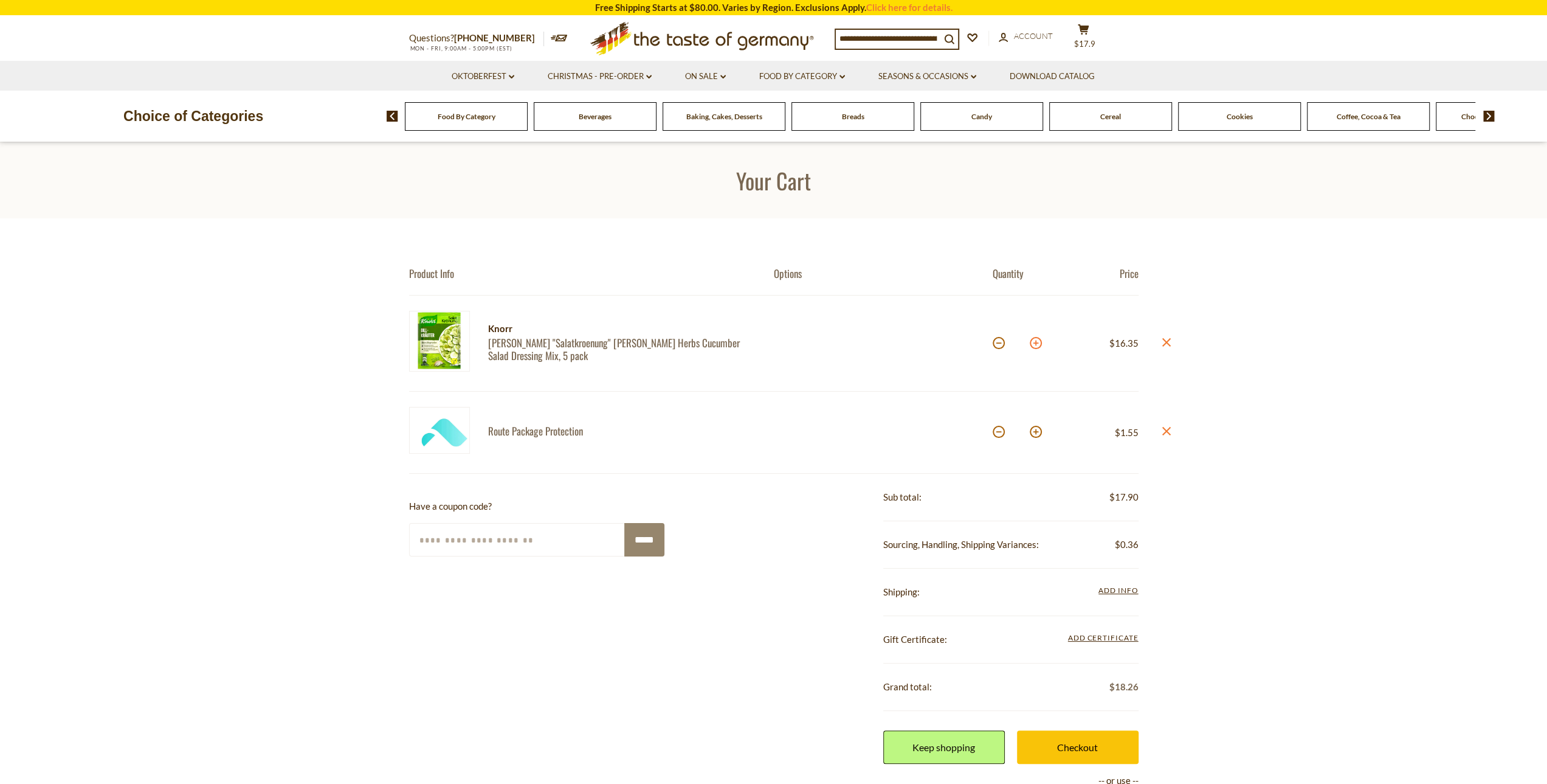
click at [1035, 342] on button at bounding box center [1036, 343] width 12 height 12
type input "*"
